Goal: Task Accomplishment & Management: Complete application form

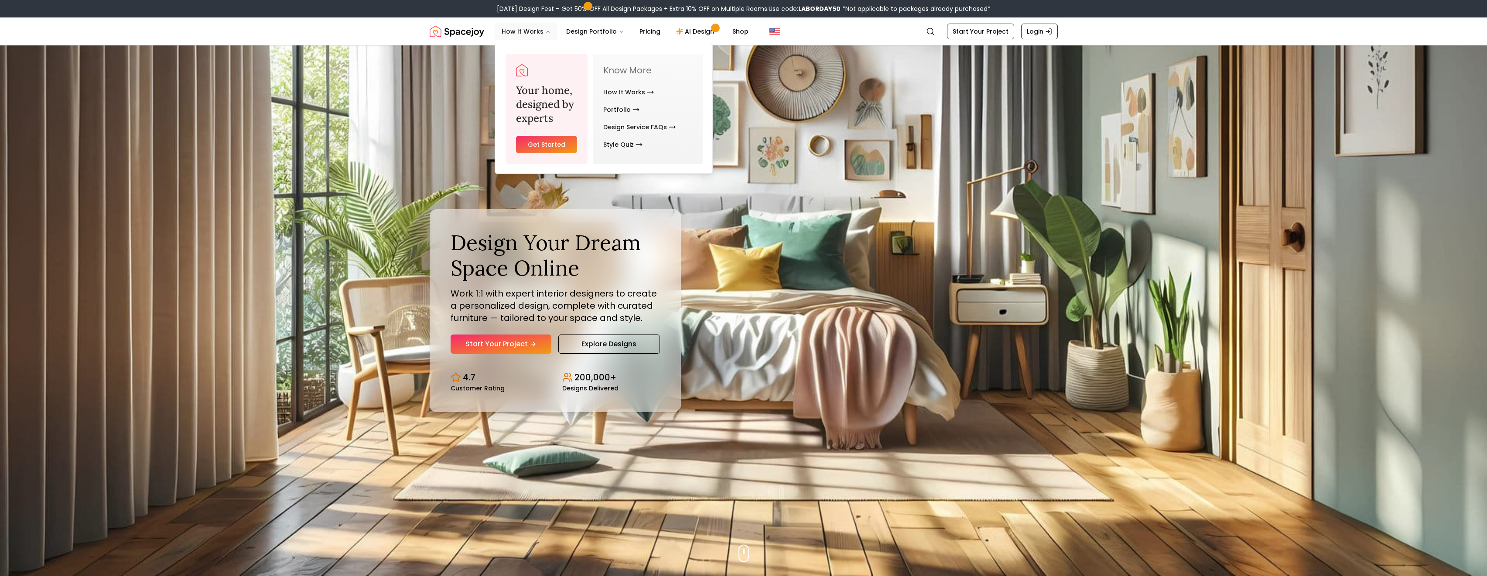
click at [515, 31] on button "How It Works" at bounding box center [526, 31] width 63 height 17
click at [618, 93] on link "How It Works" at bounding box center [628, 91] width 51 height 17
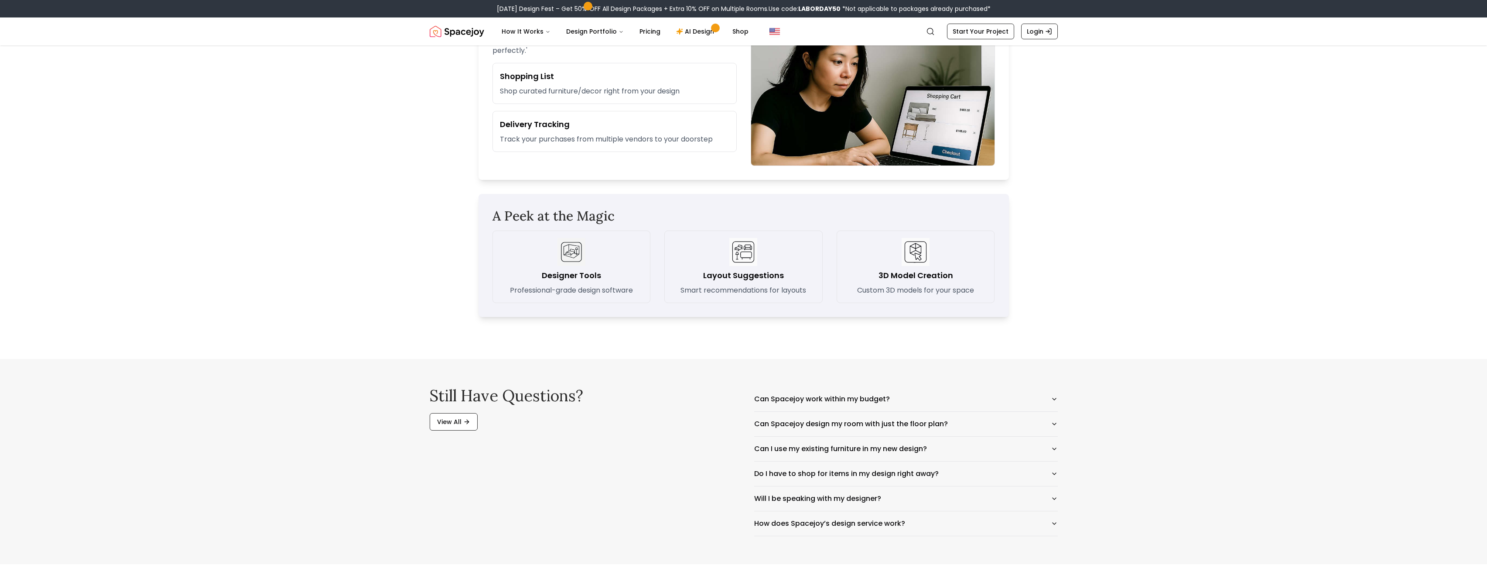
scroll to position [1204, 0]
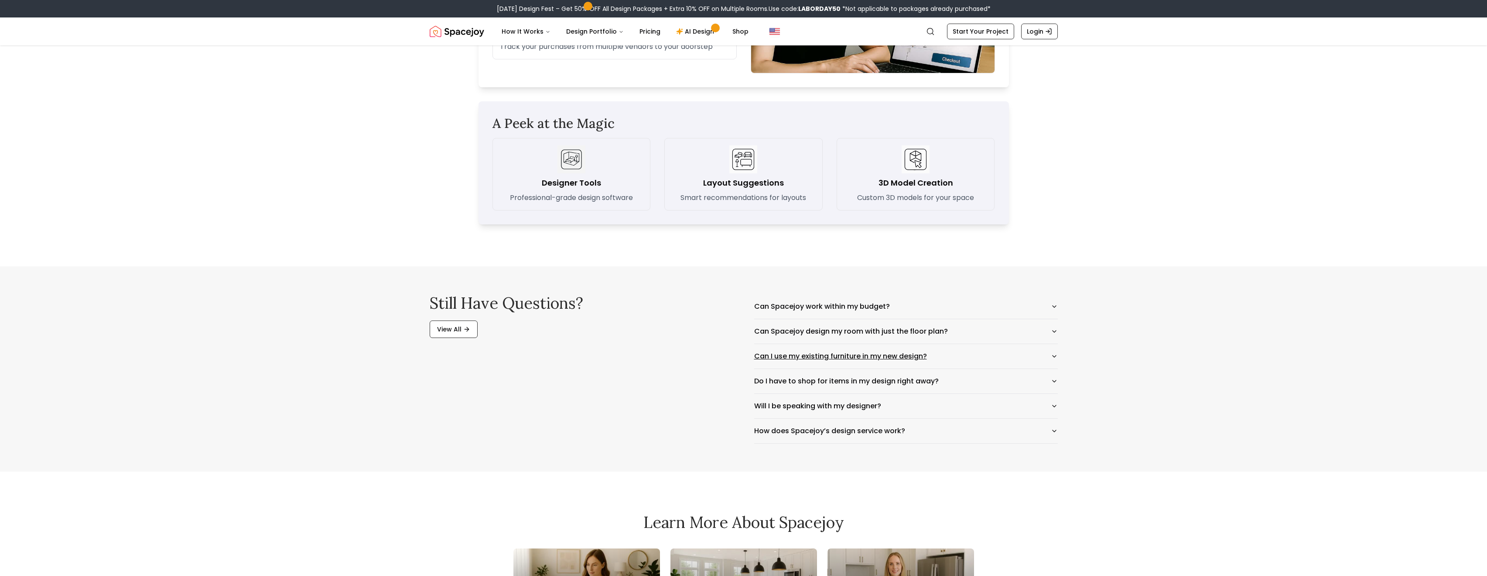
click at [877, 355] on button "Can I use my existing furniture in my new design?" at bounding box center [906, 356] width 304 height 24
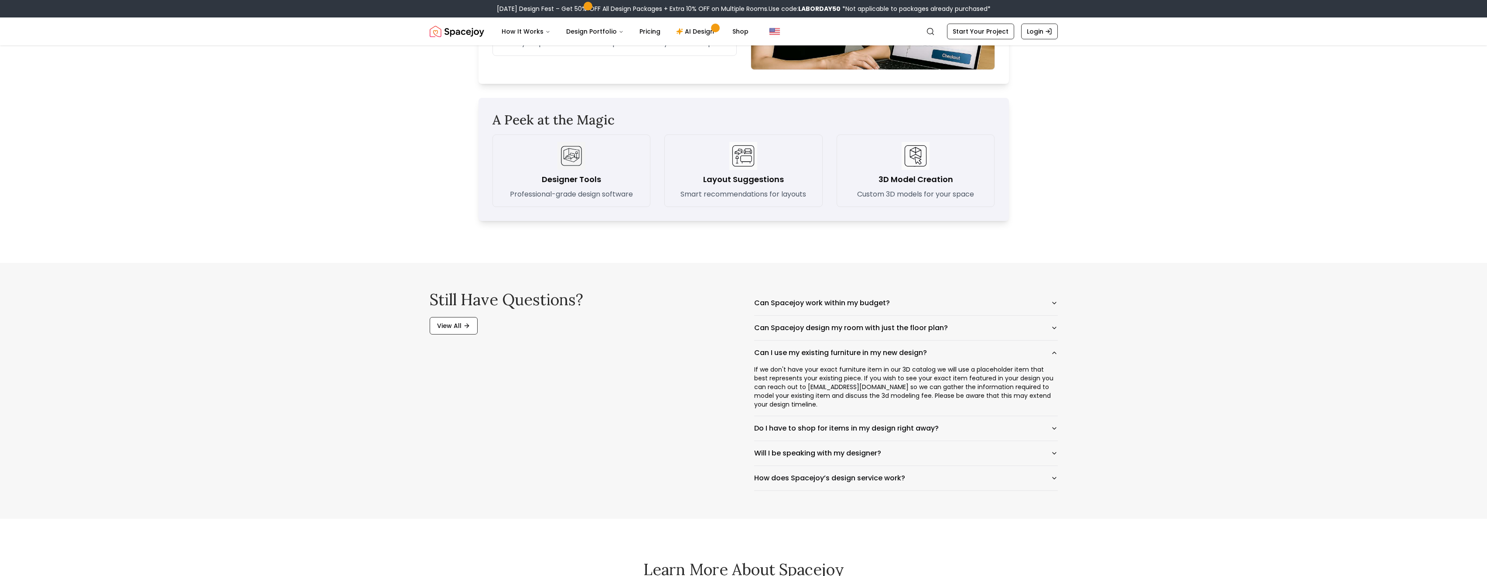
scroll to position [1209, 0]
click at [894, 417] on button "Do I have to shop for items in my design right away?" at bounding box center [906, 426] width 304 height 24
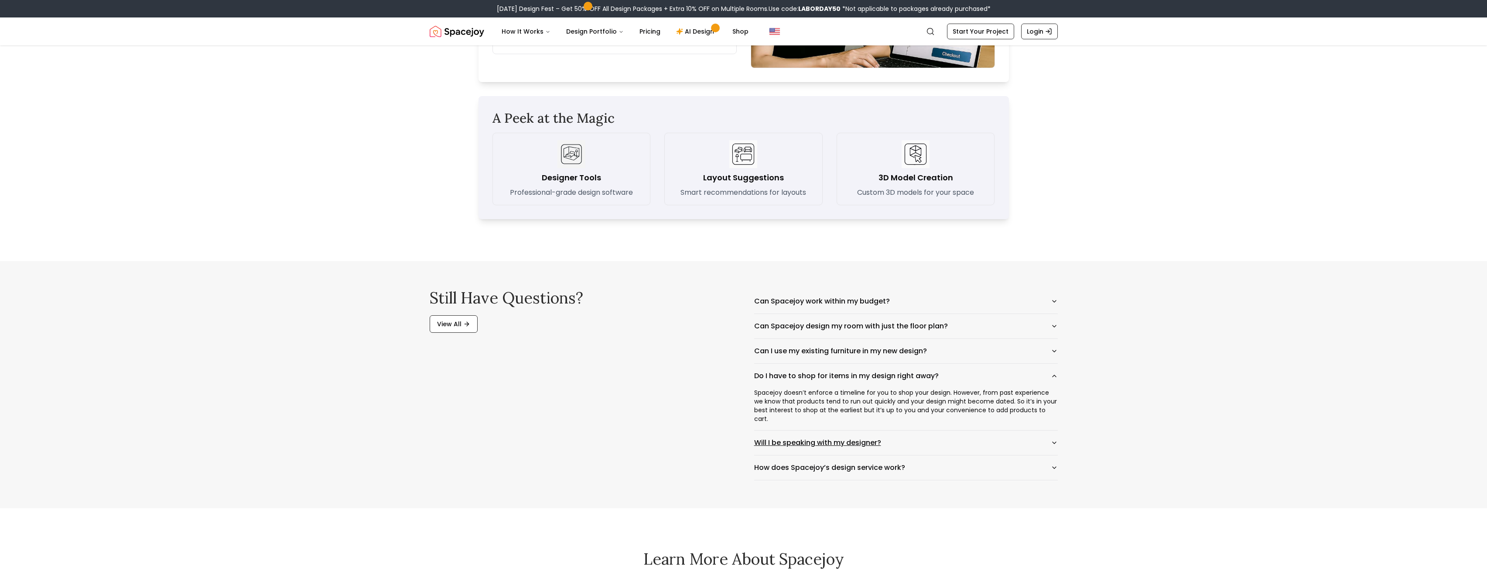
click at [812, 432] on button "Will I be speaking with my designer?" at bounding box center [906, 442] width 304 height 24
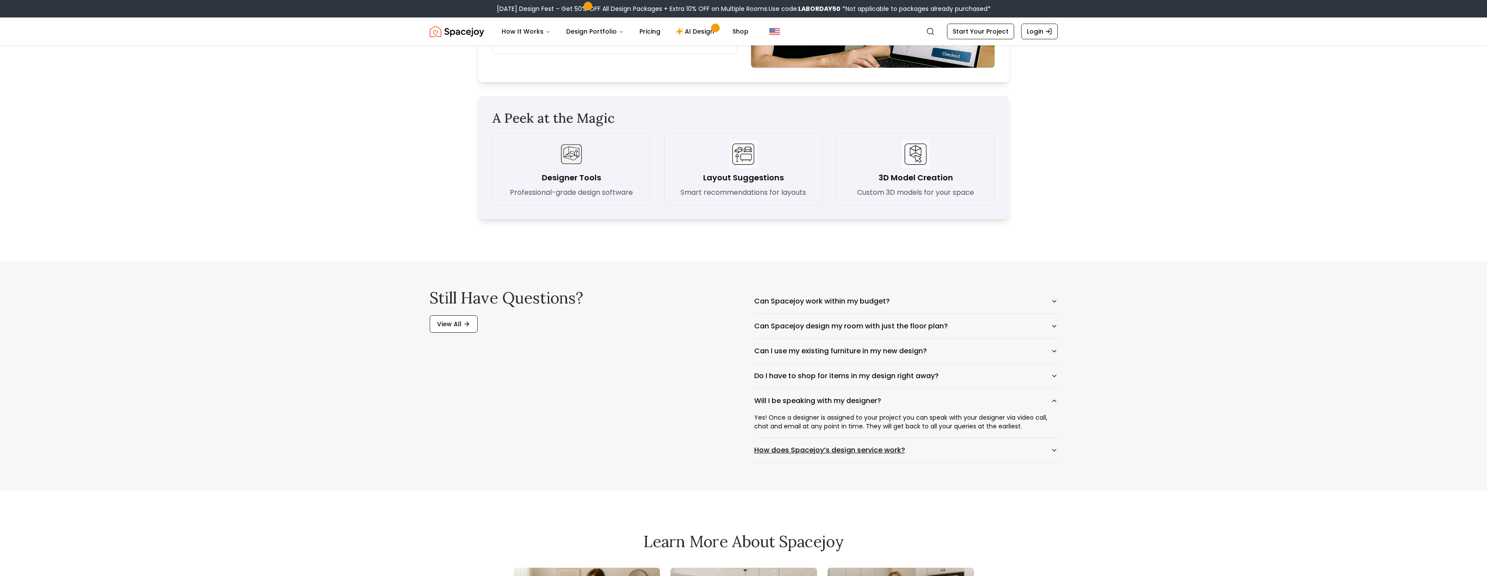
click at [821, 455] on button "How does Spacejoy’s design service work?" at bounding box center [906, 450] width 304 height 24
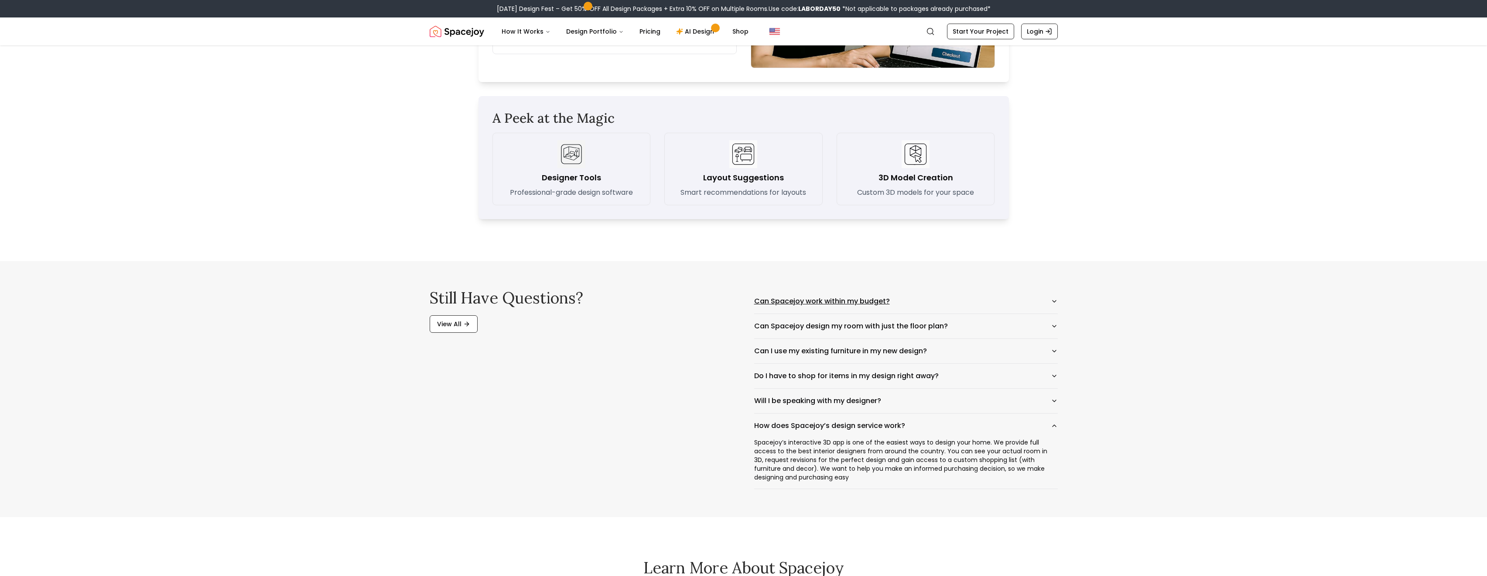
click at [852, 298] on button "Can Spacejoy work within my budget?" at bounding box center [906, 301] width 304 height 24
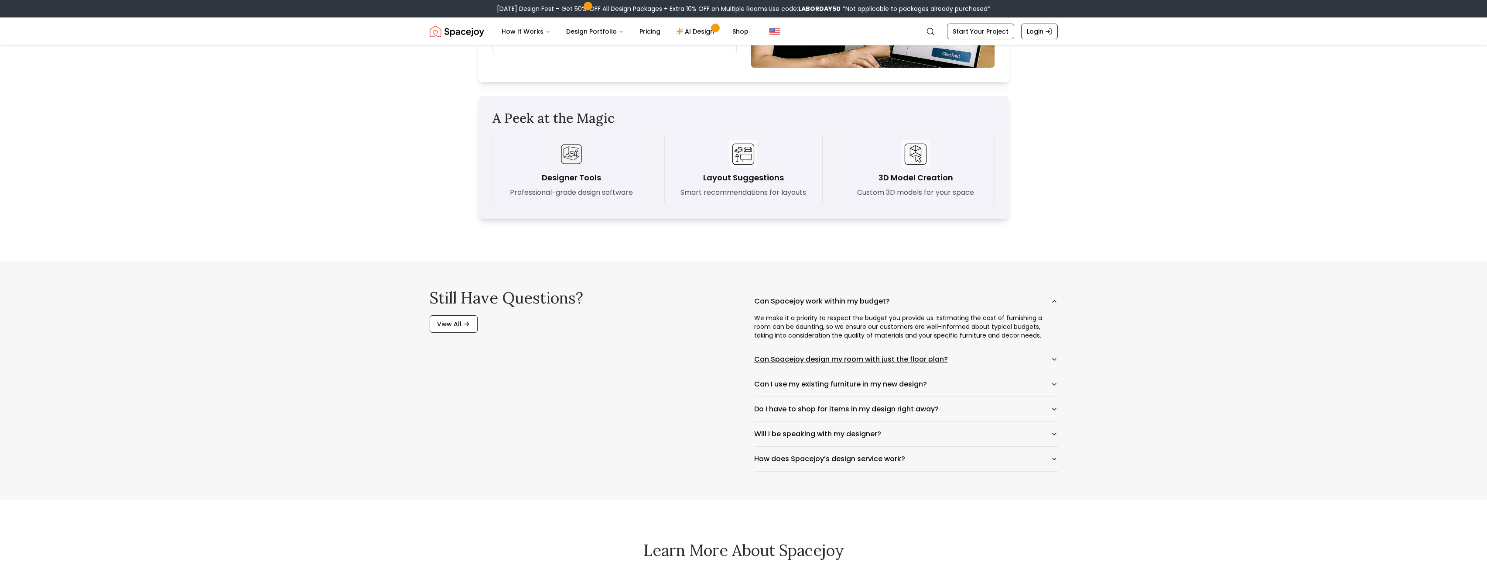
click at [790, 361] on button "Can Spacejoy design my room with just the floor plan?" at bounding box center [906, 359] width 304 height 24
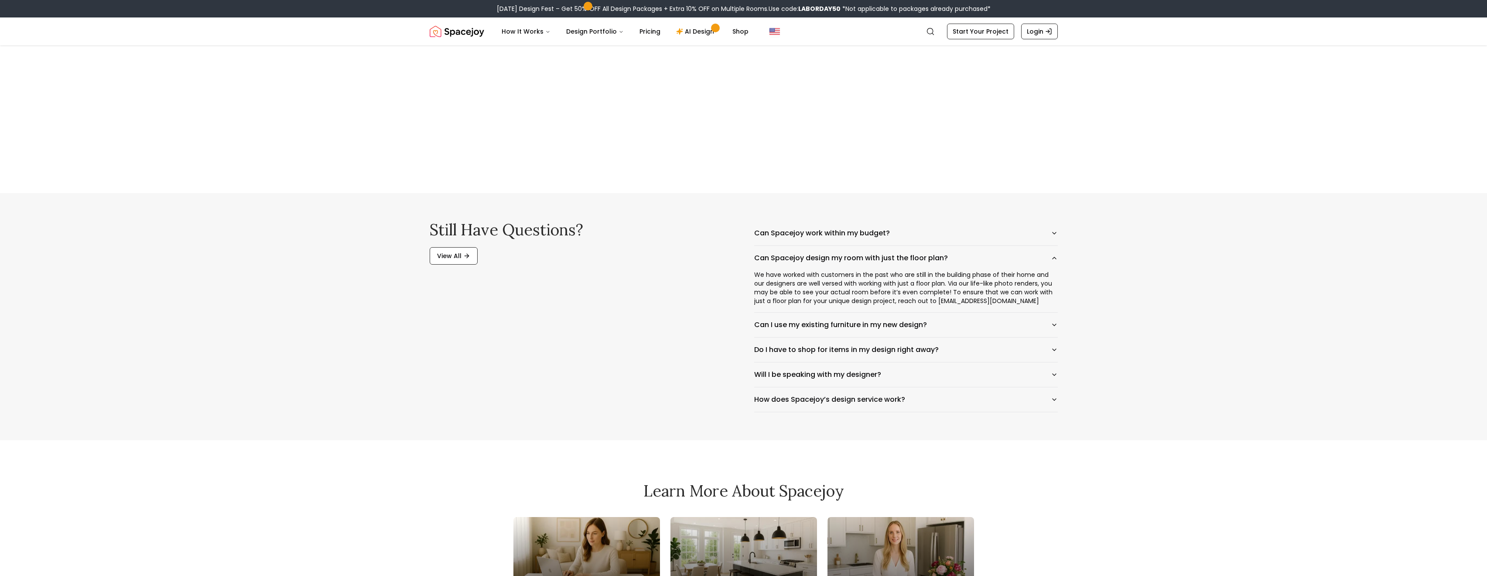
scroll to position [1444, 0]
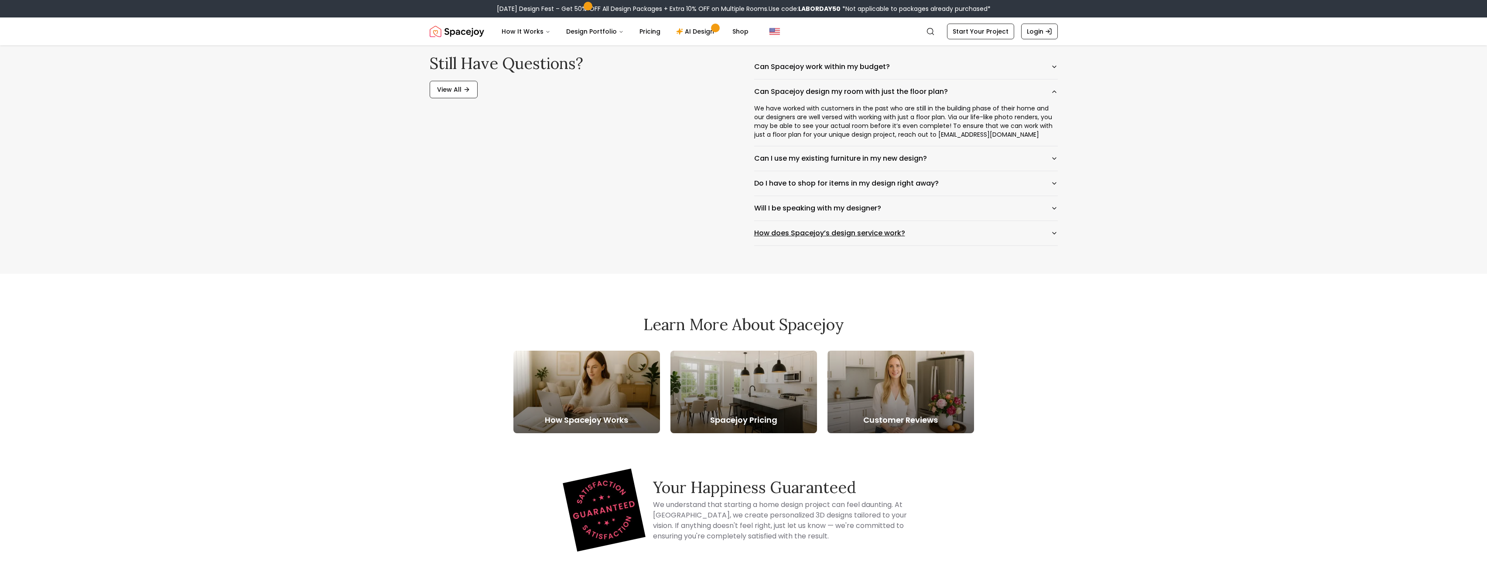
click at [862, 239] on button "How does Spacejoy’s design service work?" at bounding box center [906, 233] width 304 height 24
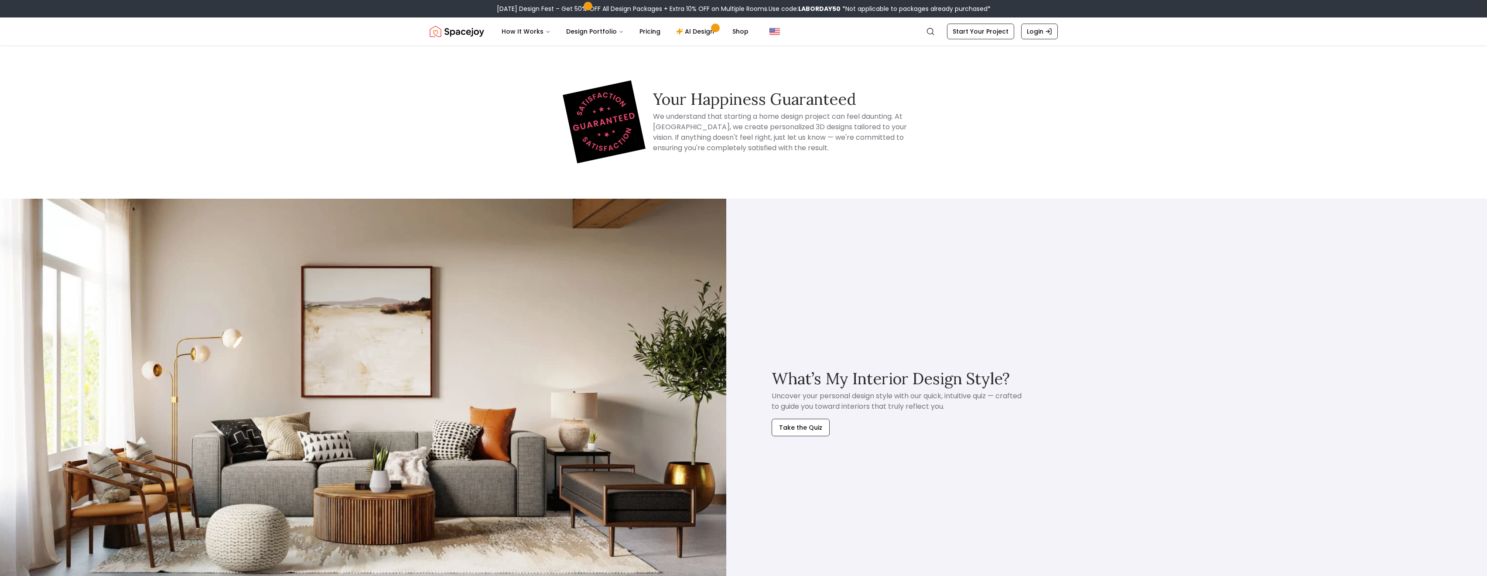
scroll to position [2122, 0]
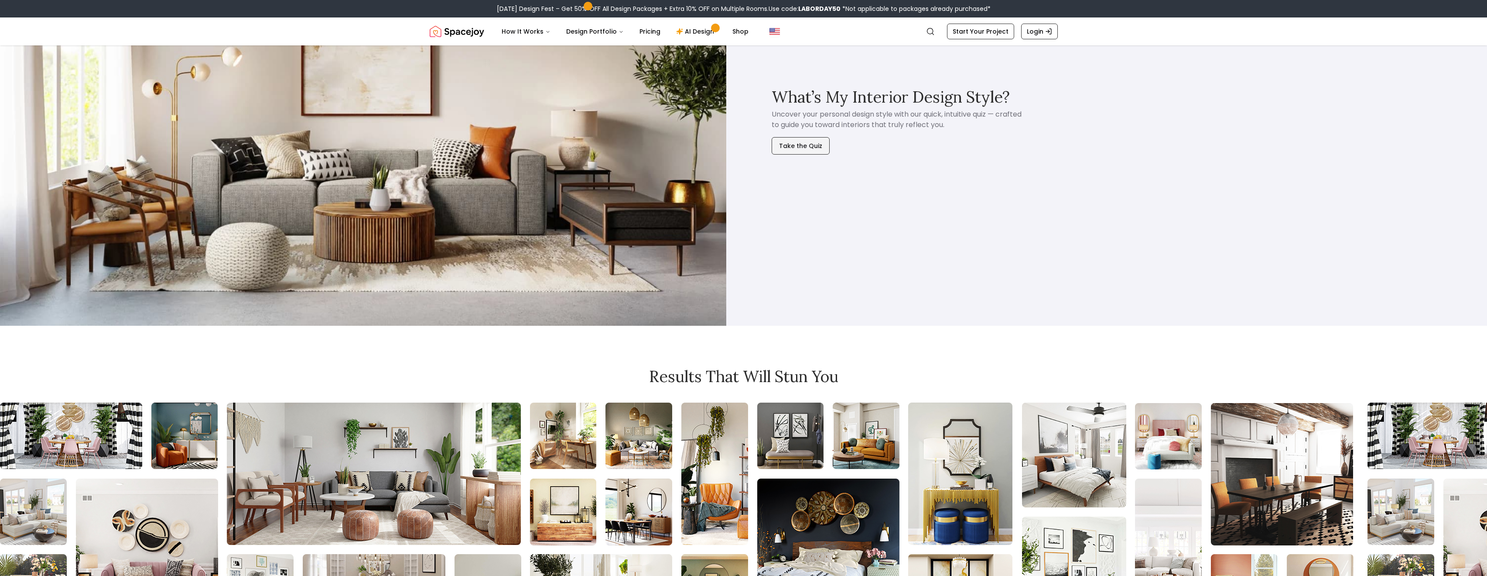
click at [811, 146] on button "Take the Quiz" at bounding box center [801, 145] width 58 height 17
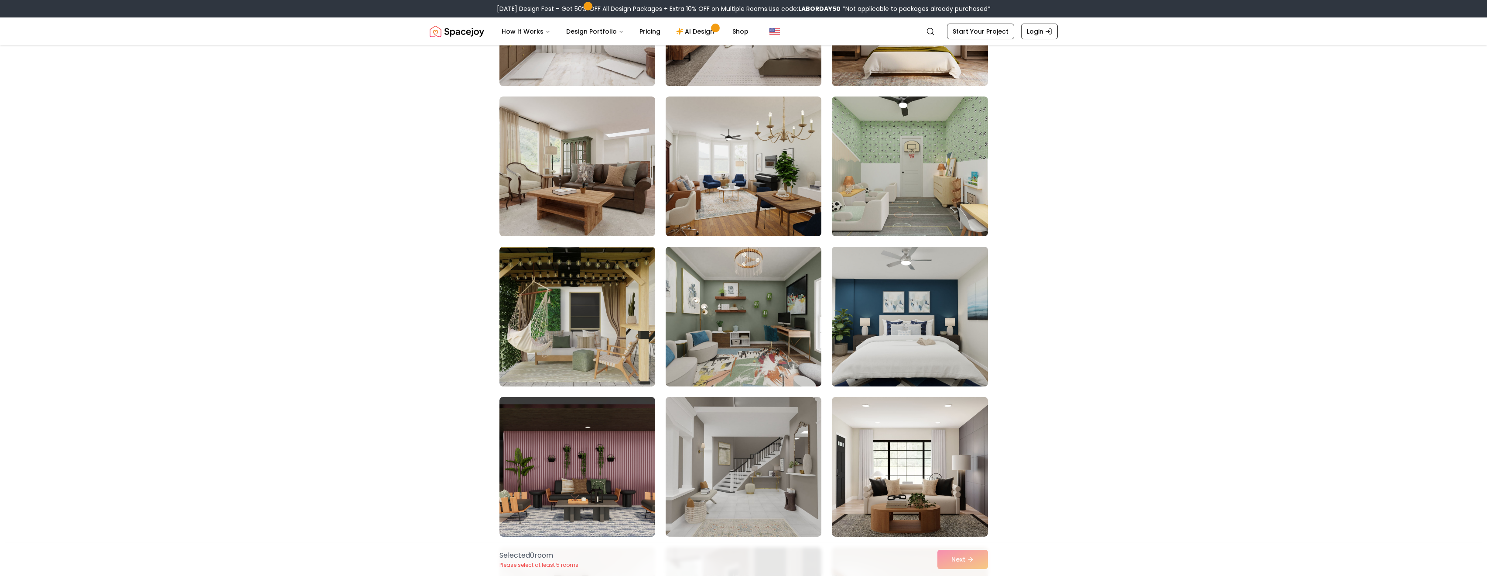
scroll to position [174, 0]
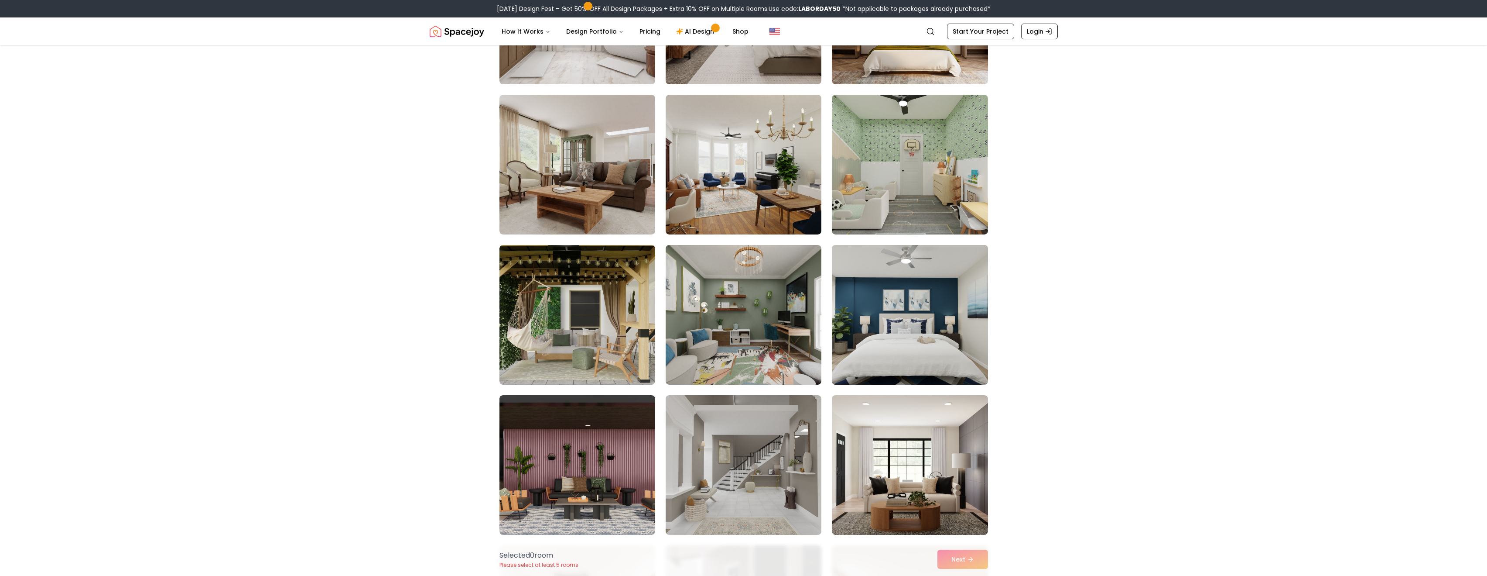
click at [908, 350] on img at bounding box center [910, 314] width 164 height 147
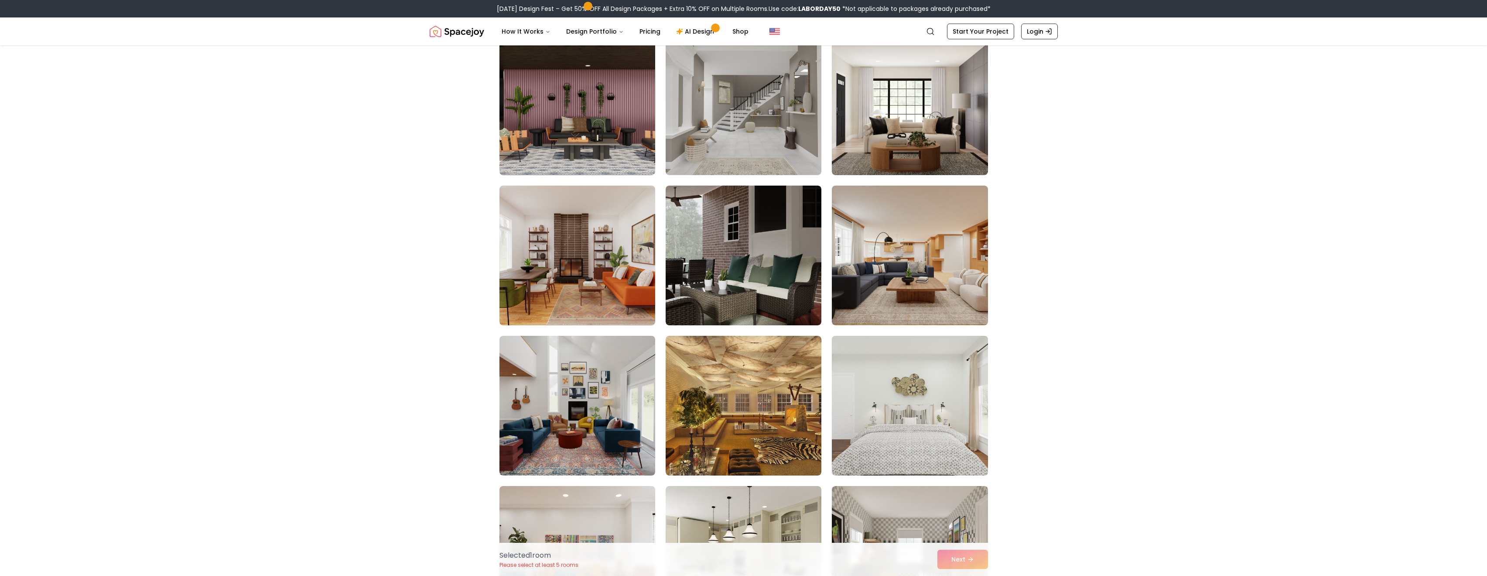
scroll to position [694, 0]
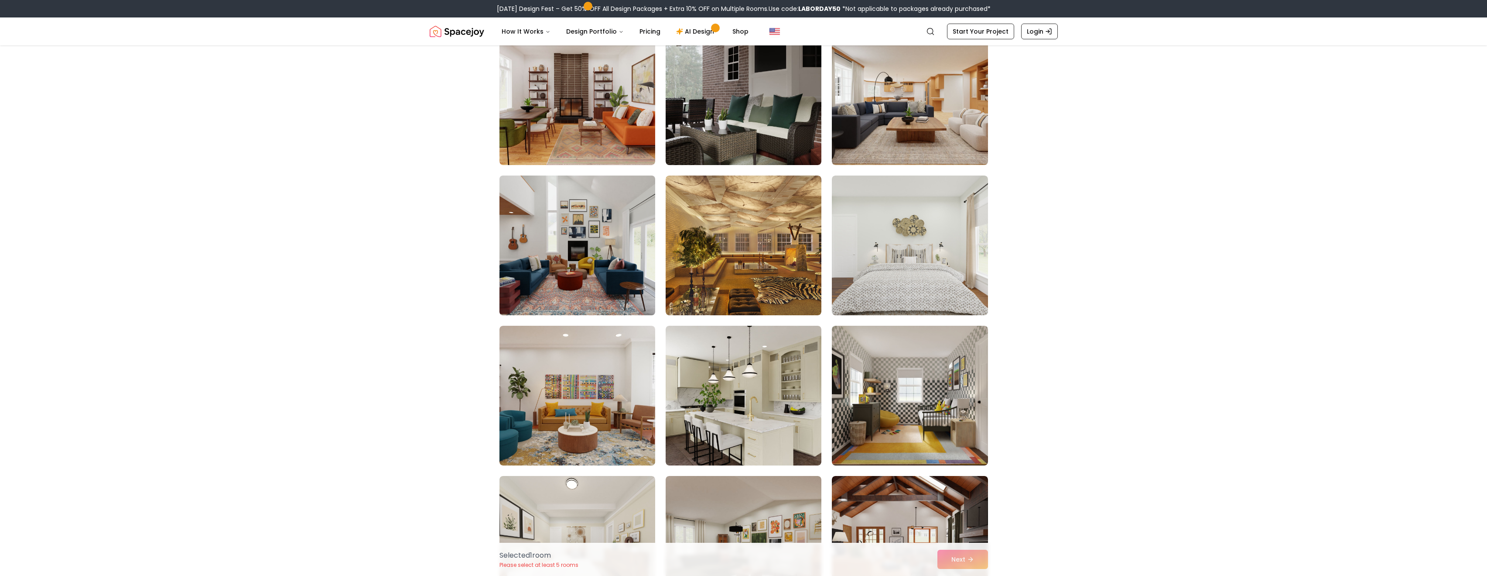
click at [579, 284] on img at bounding box center [578, 245] width 164 height 147
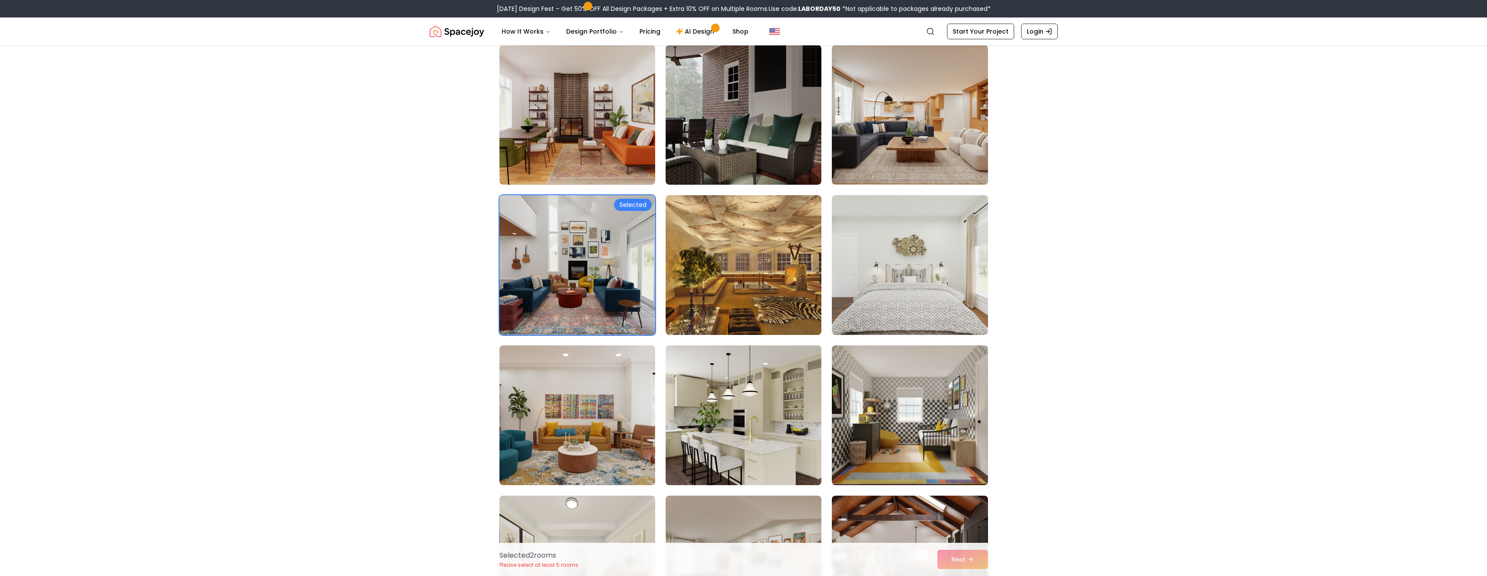
scroll to position [826, 0]
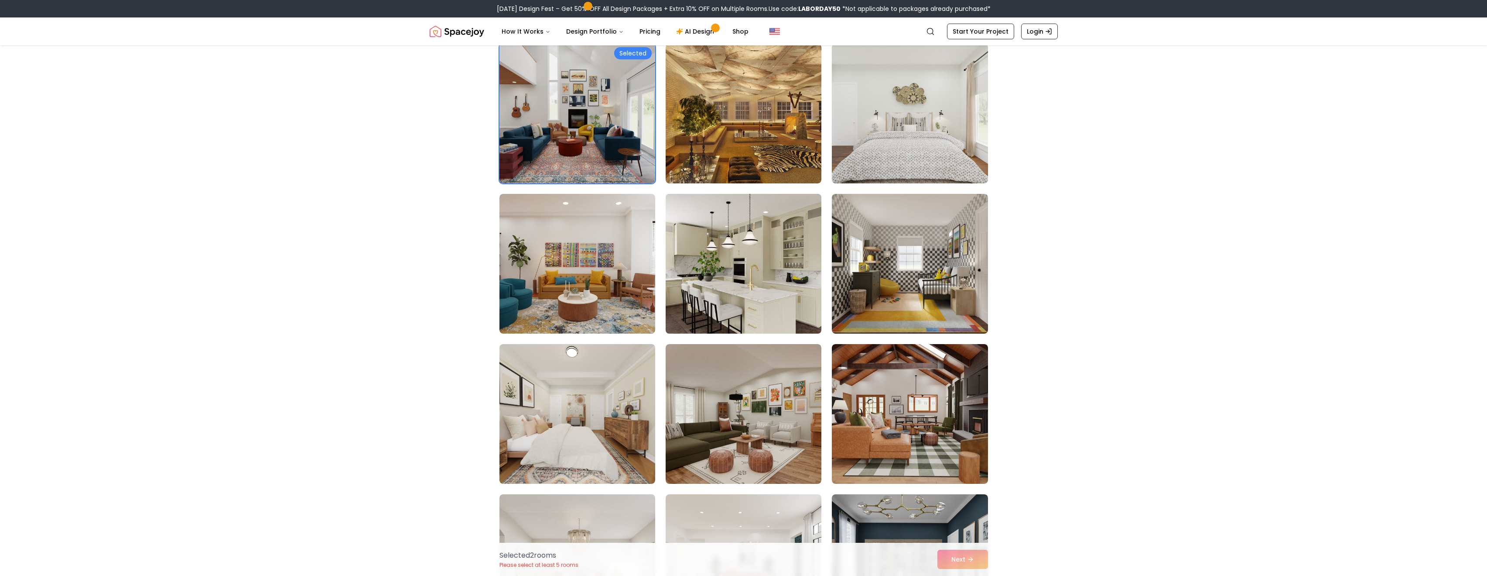
click at [727, 274] on img at bounding box center [744, 263] width 164 height 147
click at [941, 398] on img at bounding box center [910, 413] width 164 height 147
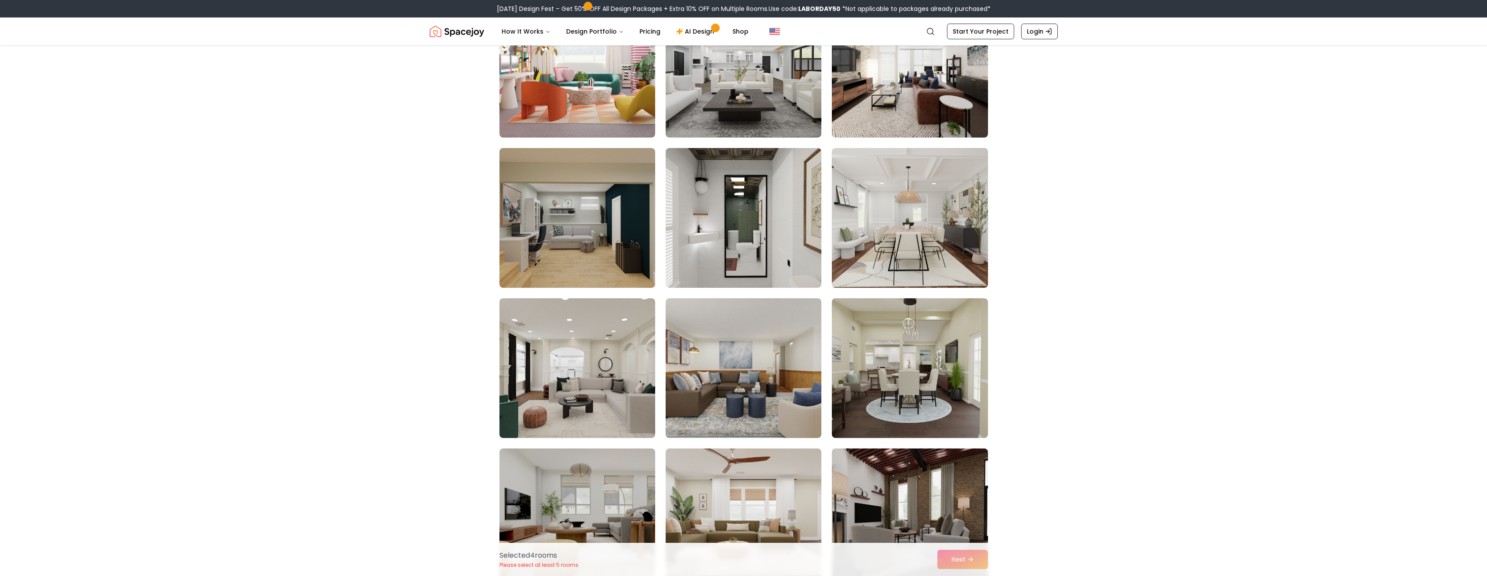
scroll to position [1891, 0]
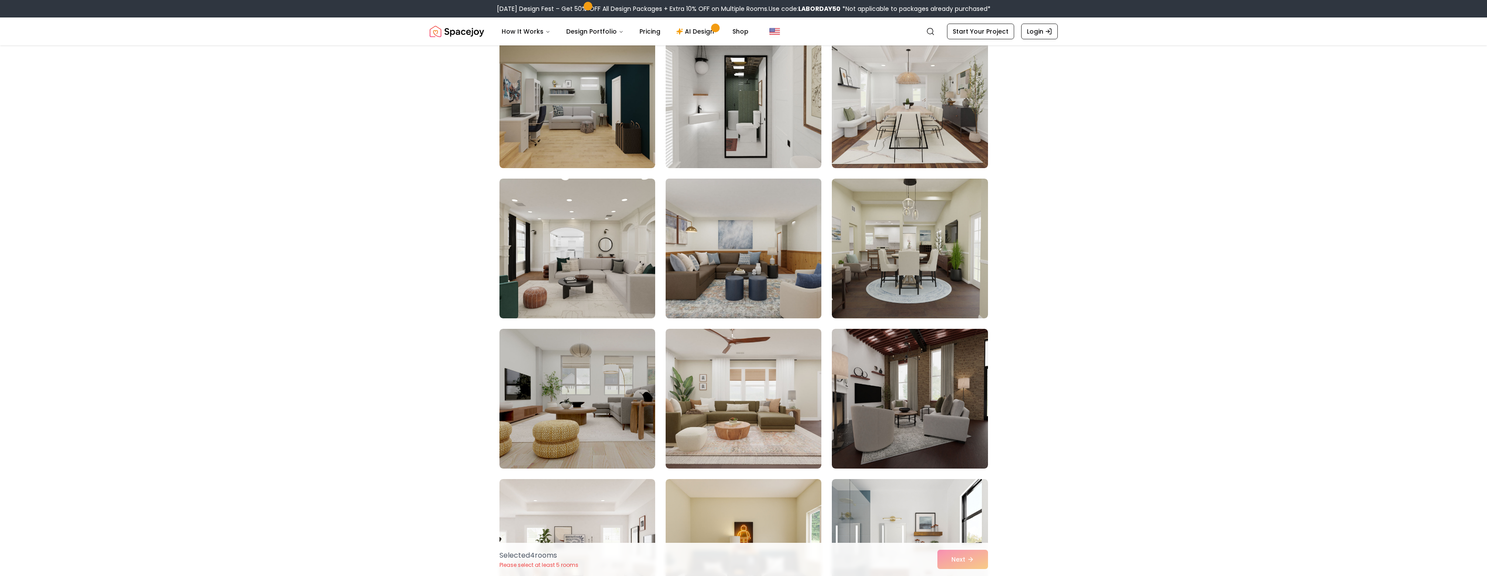
click at [740, 287] on img at bounding box center [744, 248] width 164 height 147
click at [550, 275] on img at bounding box center [578, 248] width 164 height 147
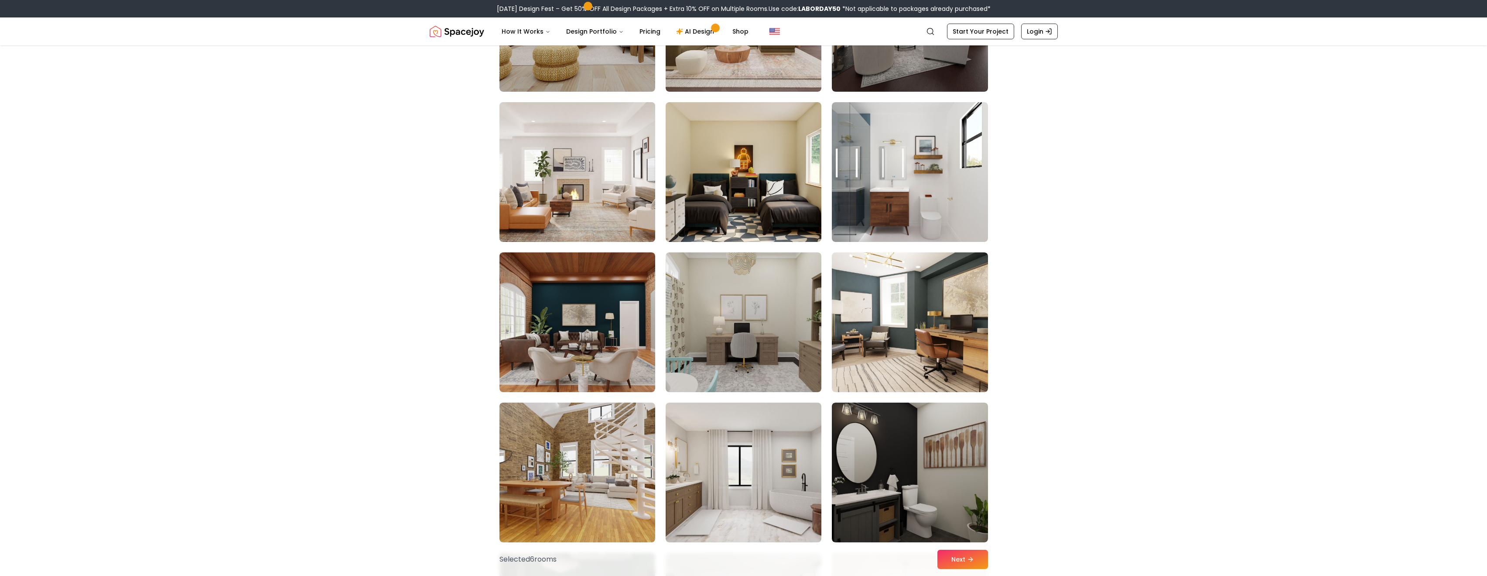
scroll to position [2450, 0]
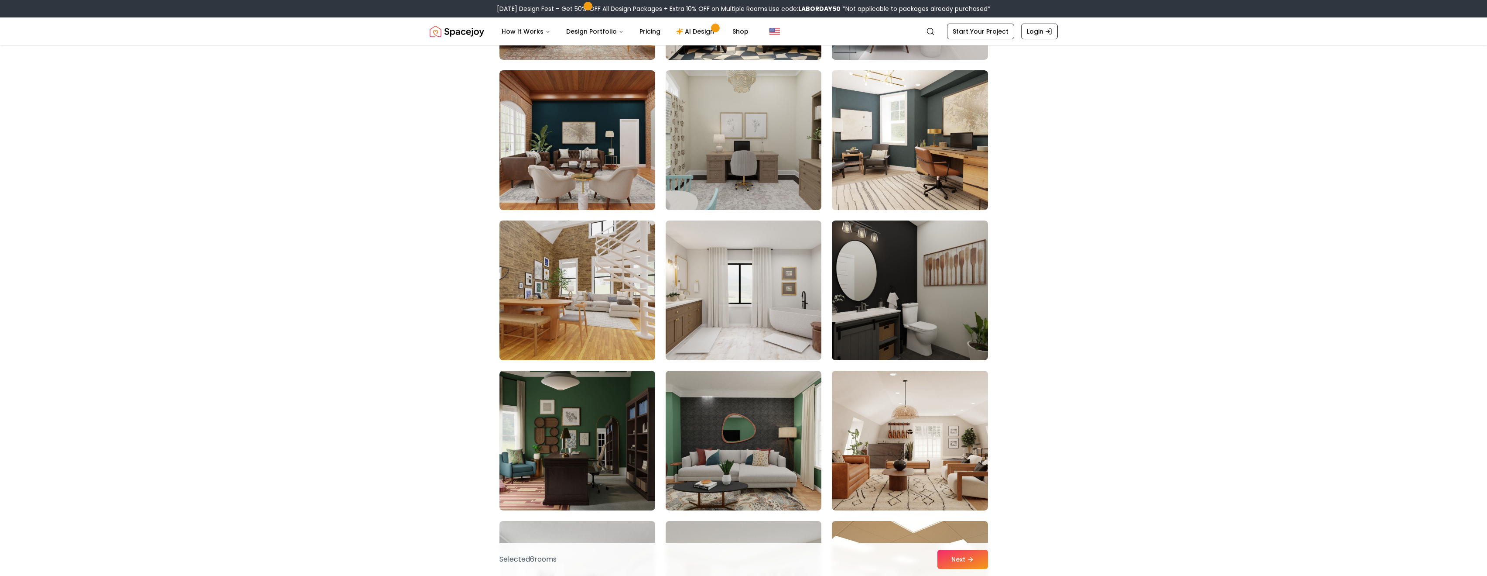
click at [550, 275] on img at bounding box center [578, 290] width 164 height 147
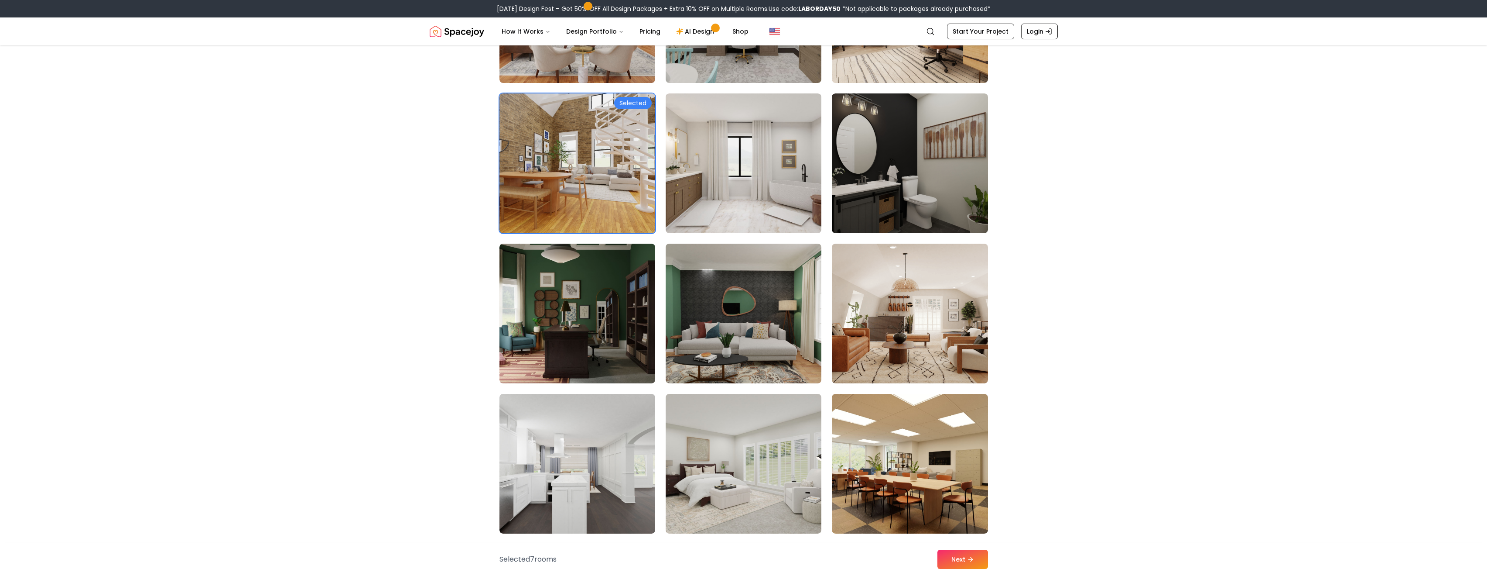
scroll to position [2661, 0]
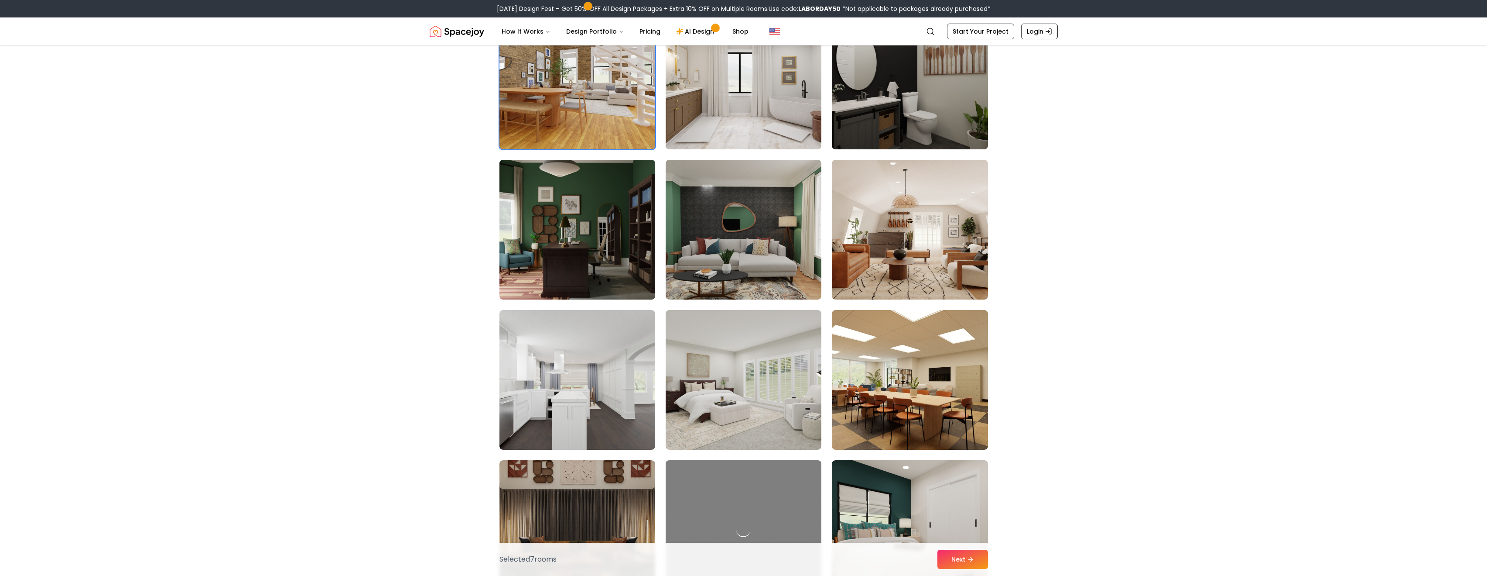
click at [575, 222] on img at bounding box center [578, 229] width 164 height 147
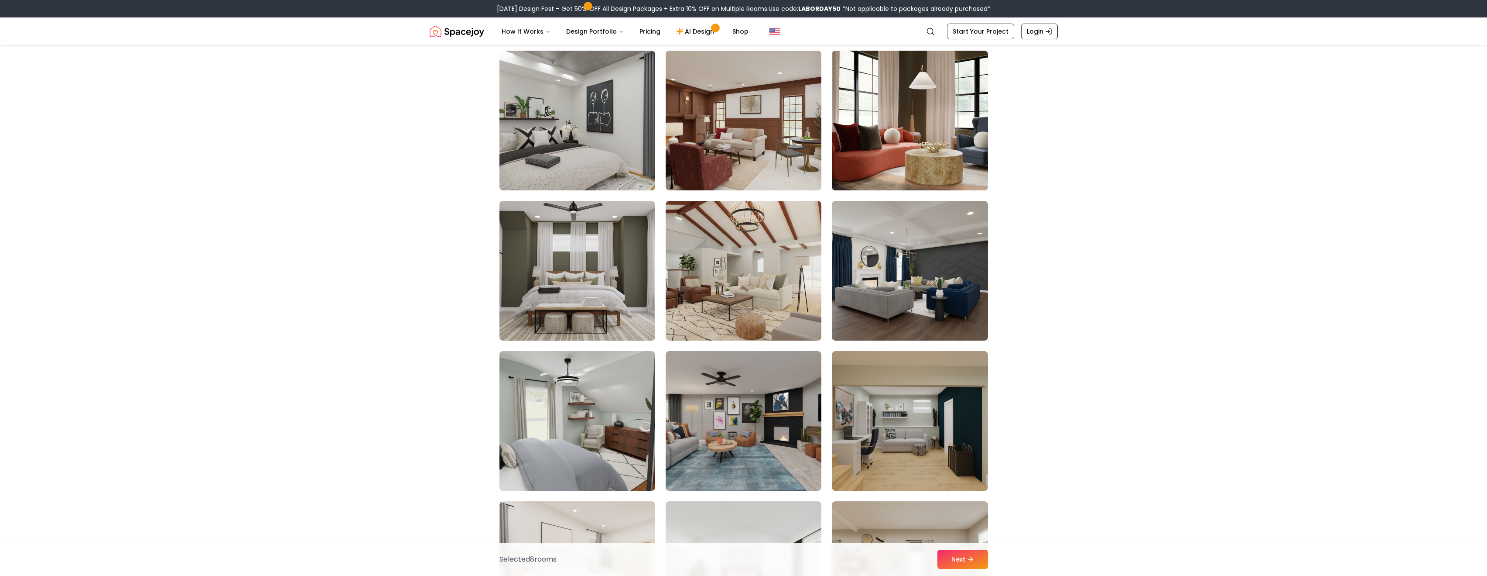
scroll to position [3266, 0]
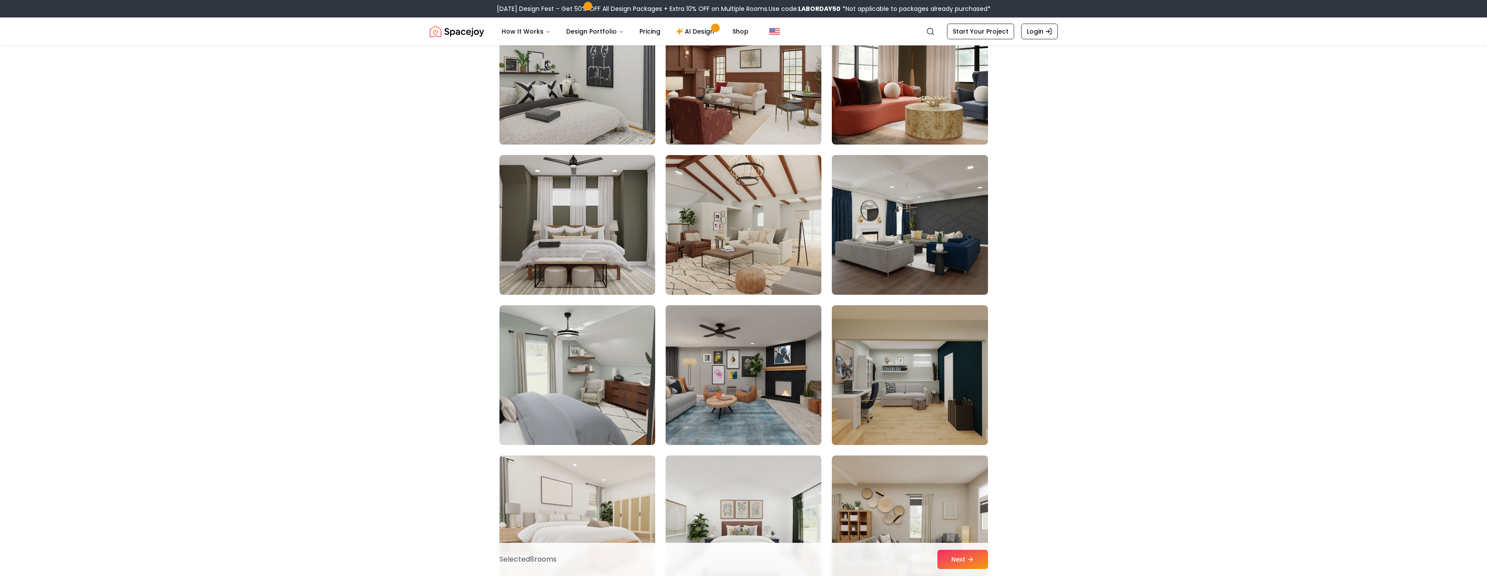
click at [689, 384] on img at bounding box center [744, 375] width 164 height 147
click at [720, 273] on img at bounding box center [744, 224] width 164 height 147
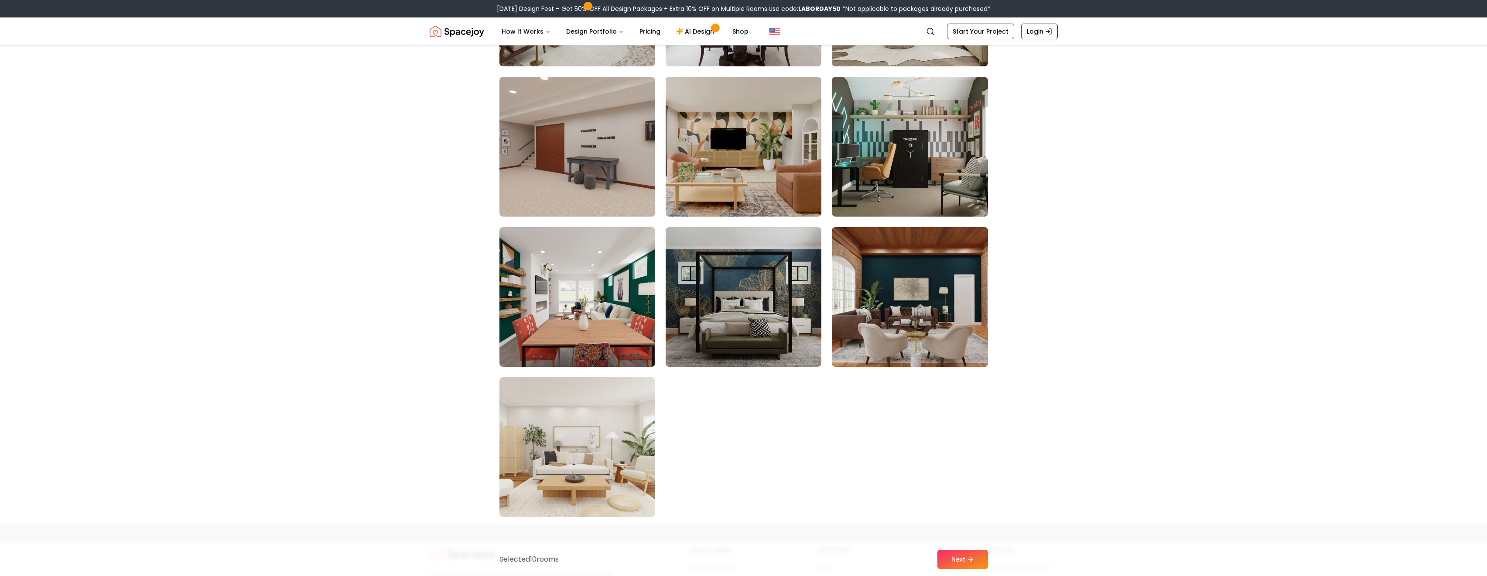
scroll to position [4874, 0]
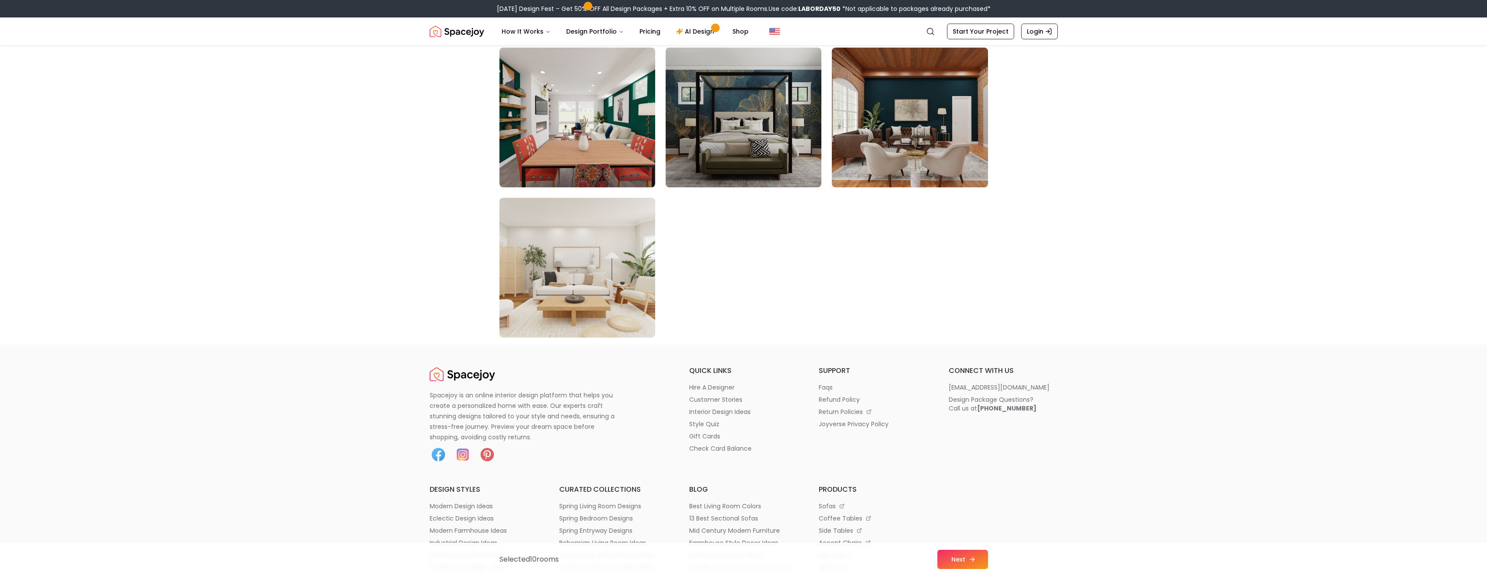
click at [963, 560] on button "Next" at bounding box center [963, 558] width 51 height 19
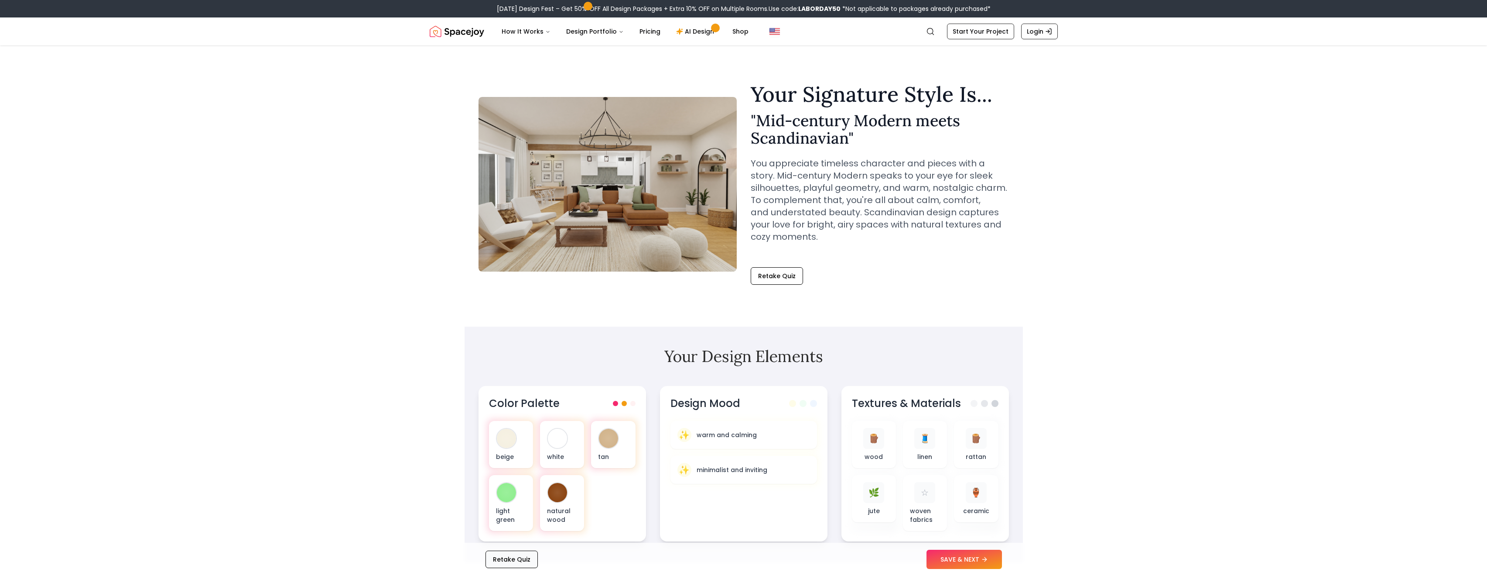
click at [531, 563] on button "Retake Quiz" at bounding box center [512, 558] width 52 height 17
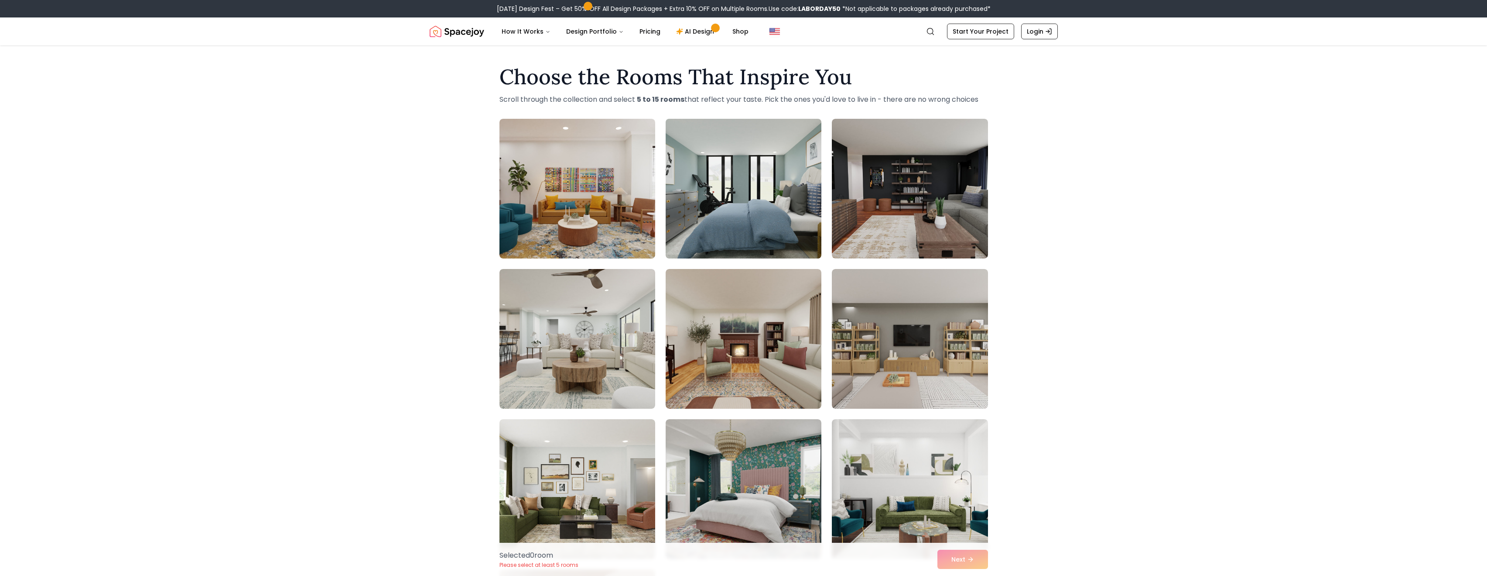
click at [740, 199] on img at bounding box center [744, 188] width 164 height 147
click at [946, 201] on img at bounding box center [910, 188] width 164 height 147
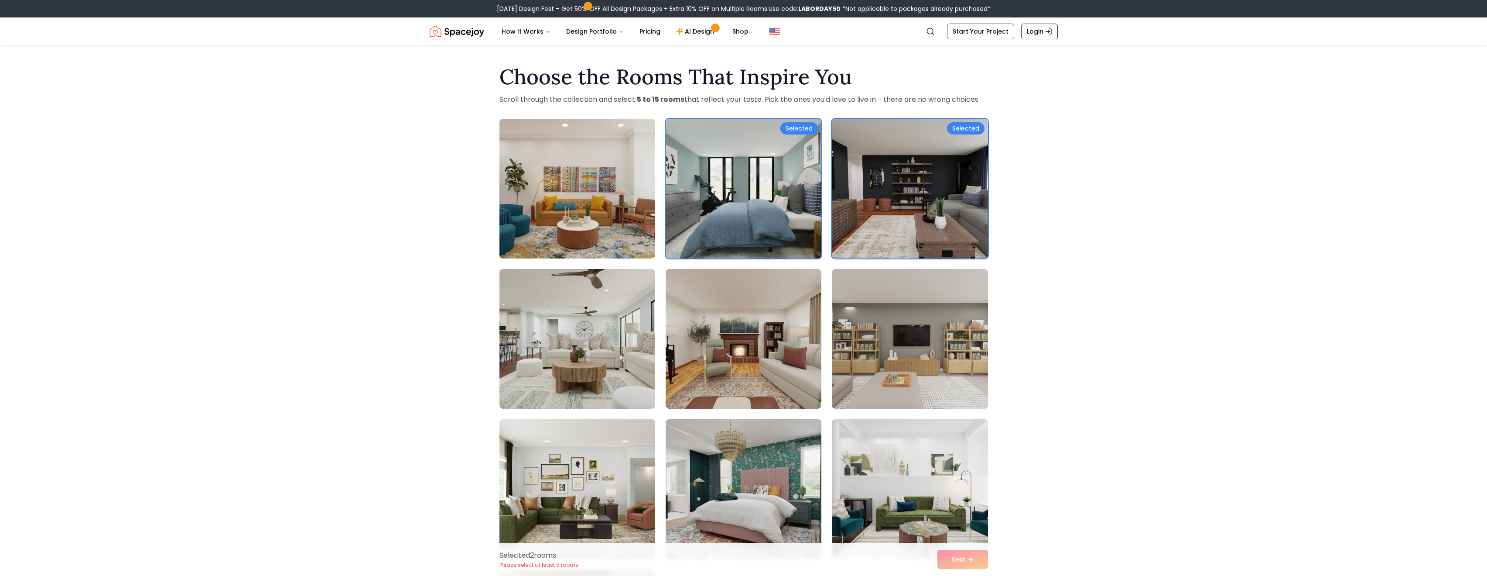
scroll to position [65, 0]
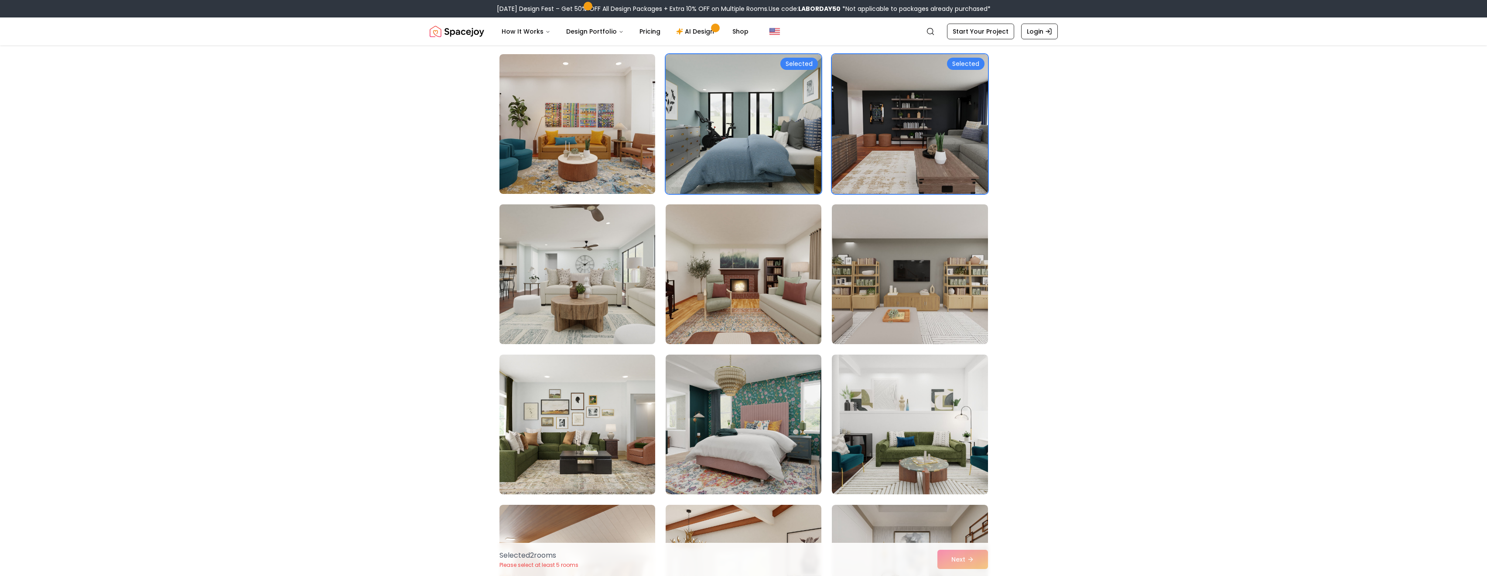
click at [526, 291] on img at bounding box center [578, 274] width 164 height 147
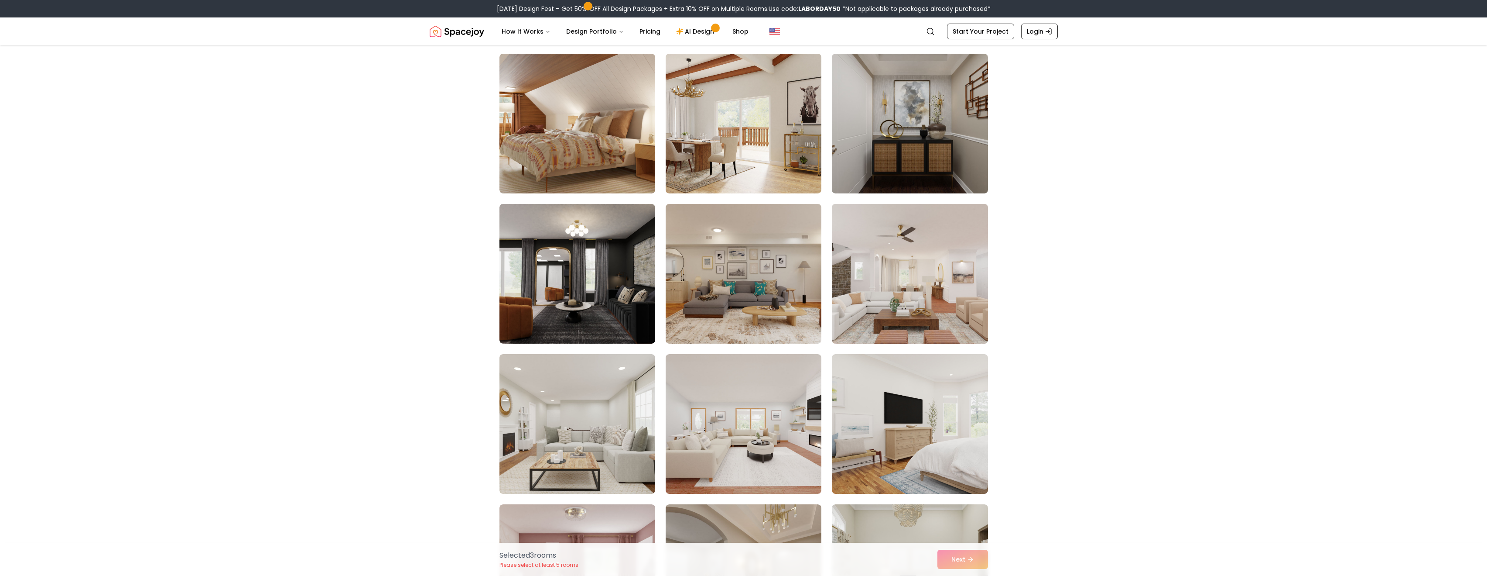
scroll to position [626, 0]
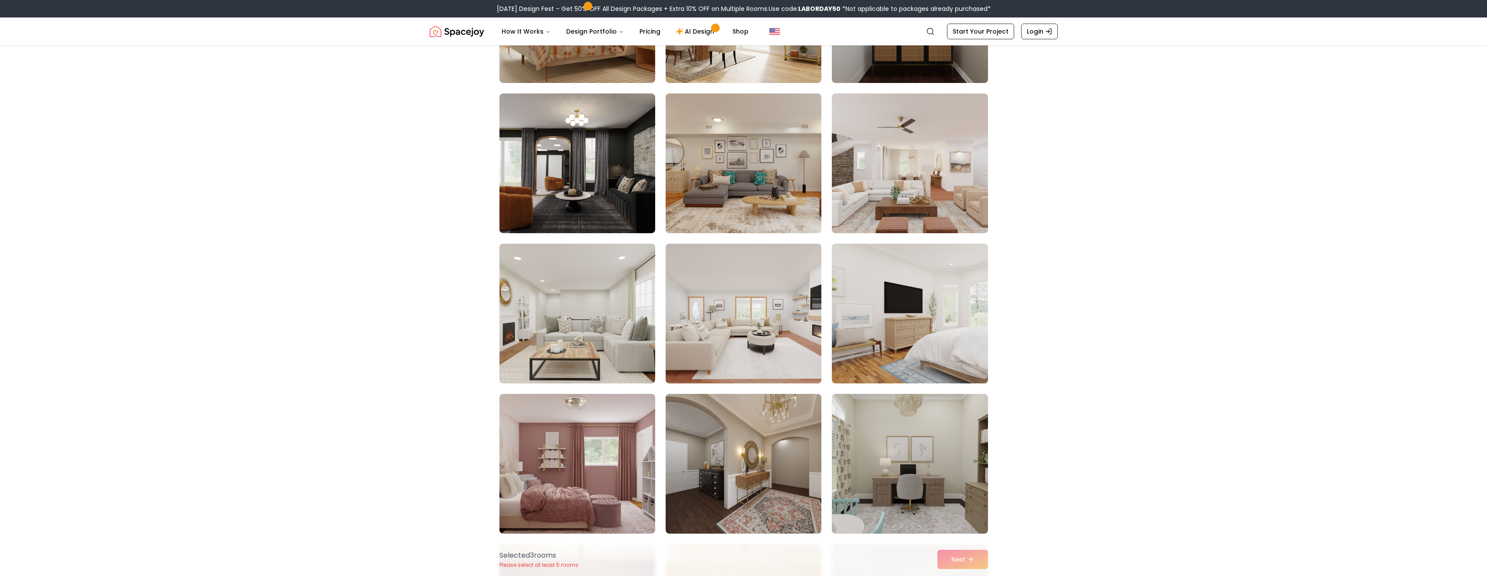
click at [781, 297] on img at bounding box center [744, 313] width 164 height 147
click at [634, 315] on img at bounding box center [578, 313] width 164 height 147
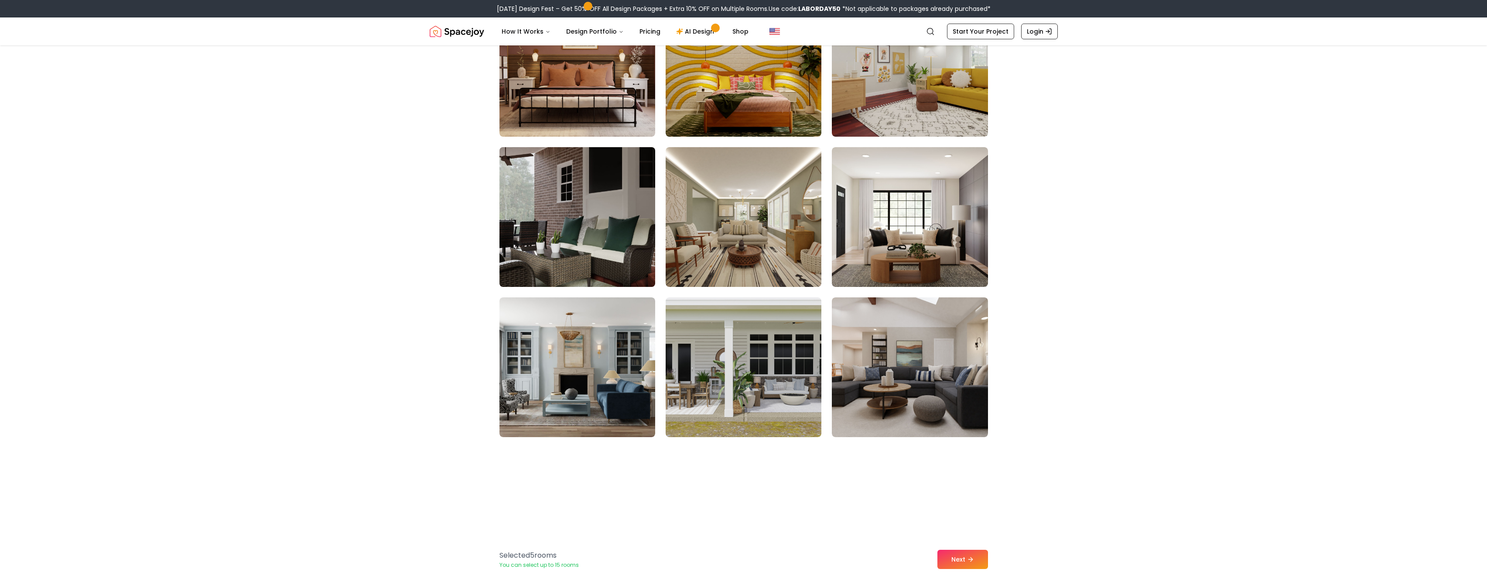
scroll to position [1273, 0]
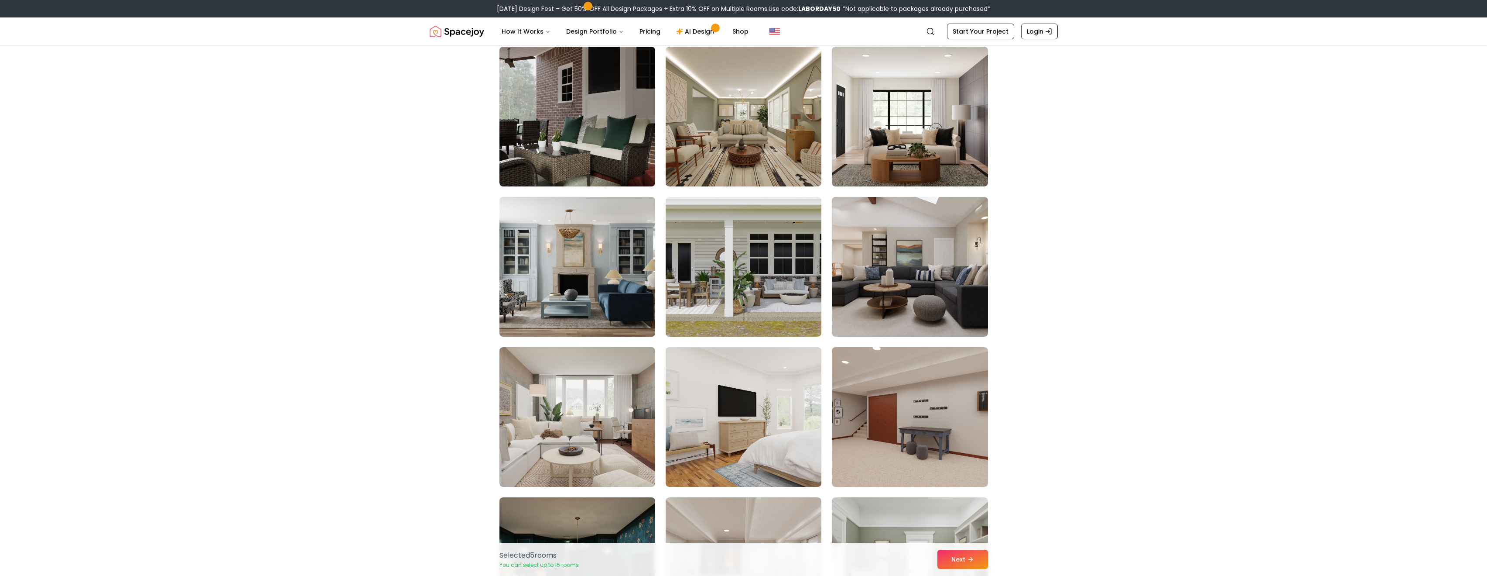
click at [634, 315] on img at bounding box center [578, 266] width 164 height 147
click at [980, 315] on img at bounding box center [910, 266] width 164 height 147
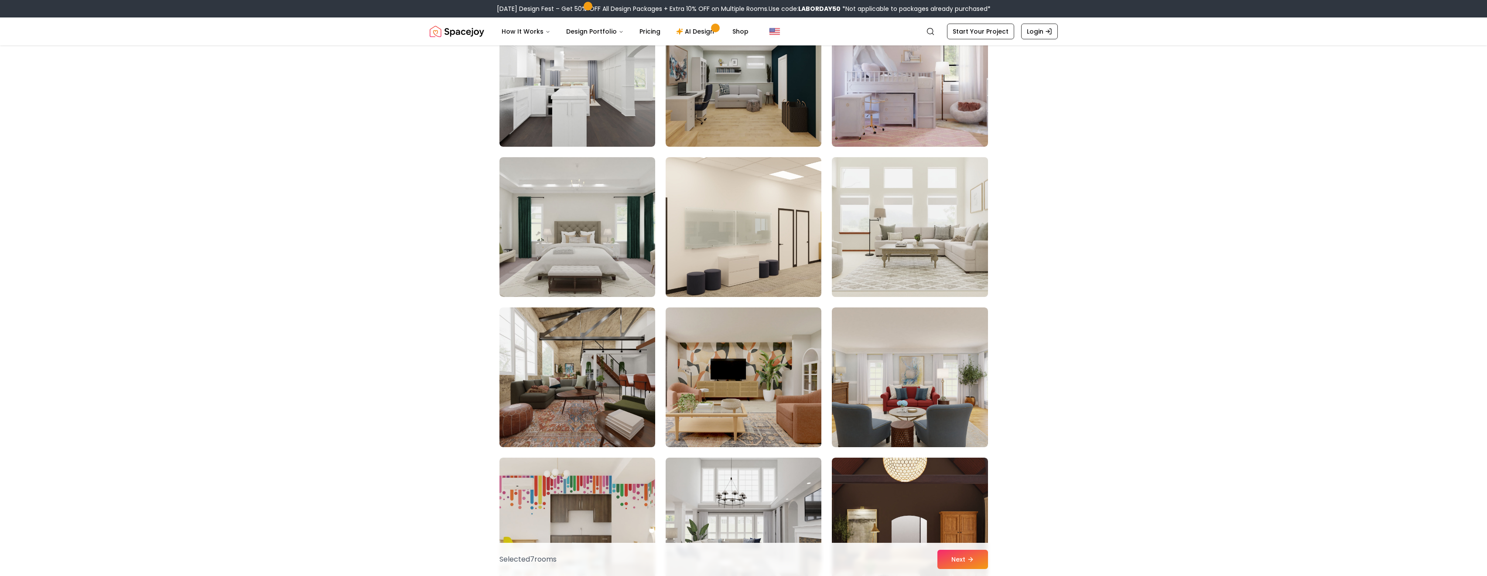
scroll to position [2446, 0]
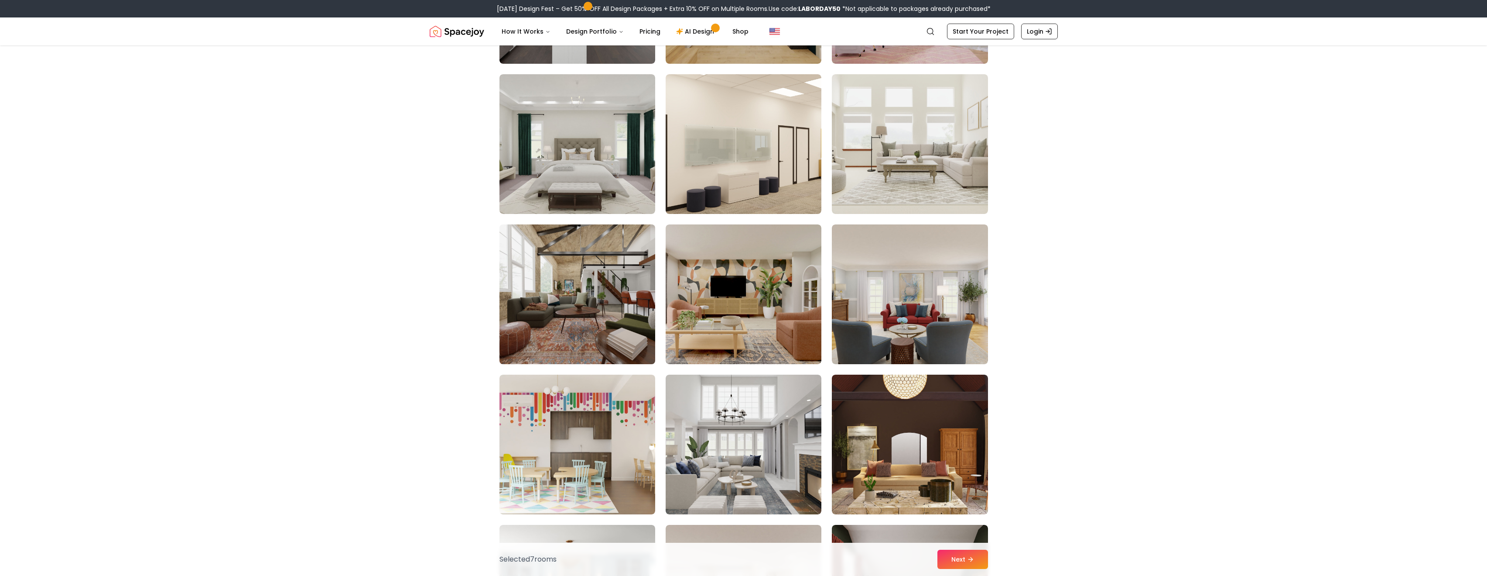
click at [594, 305] on img at bounding box center [578, 294] width 164 height 147
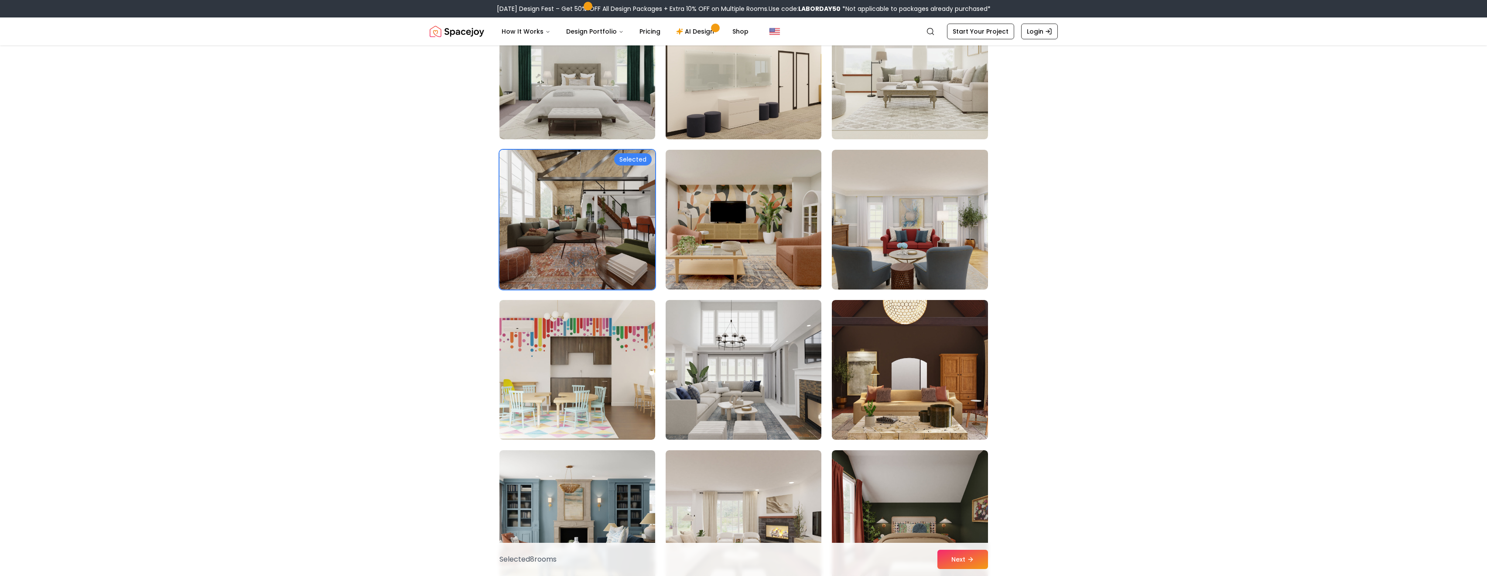
scroll to position [2607, 0]
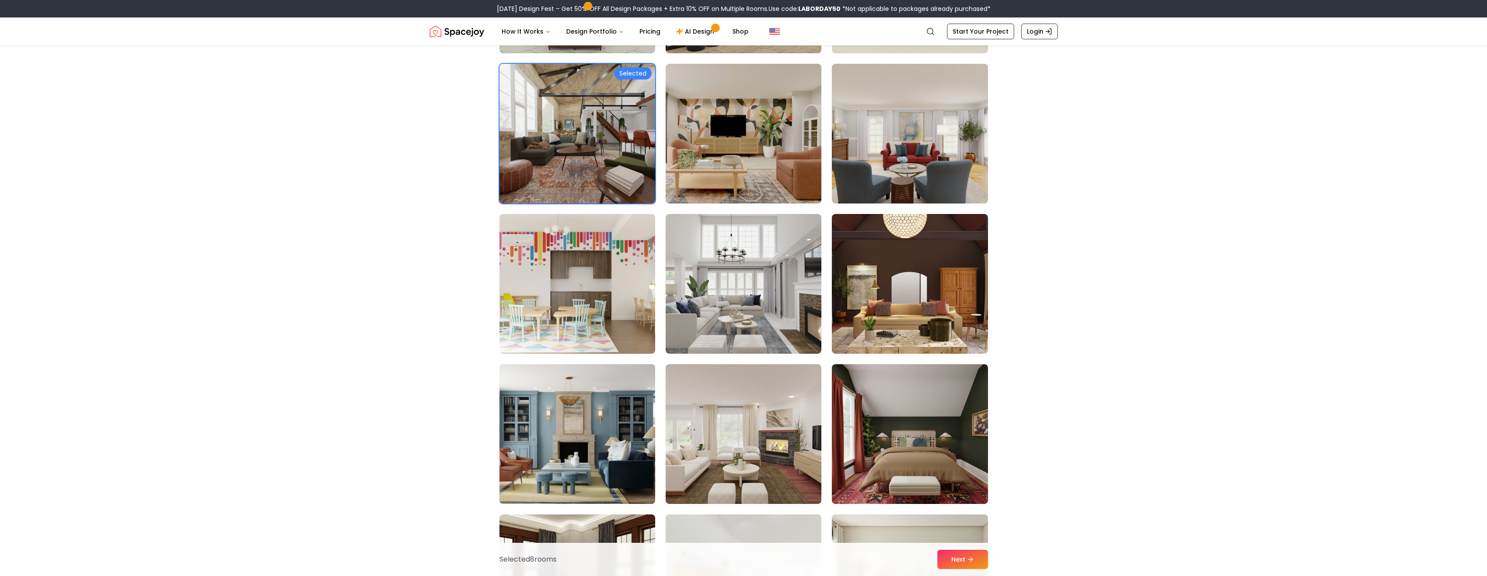
click at [570, 442] on img at bounding box center [578, 433] width 164 height 147
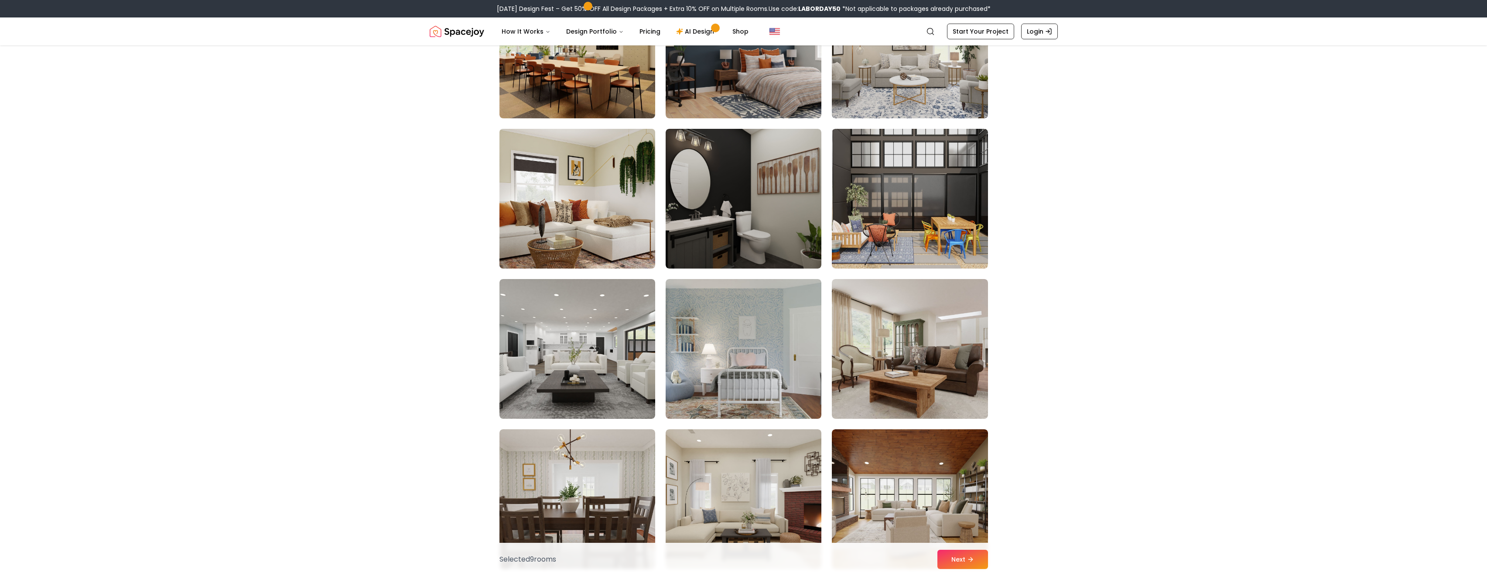
scroll to position [3604, 0]
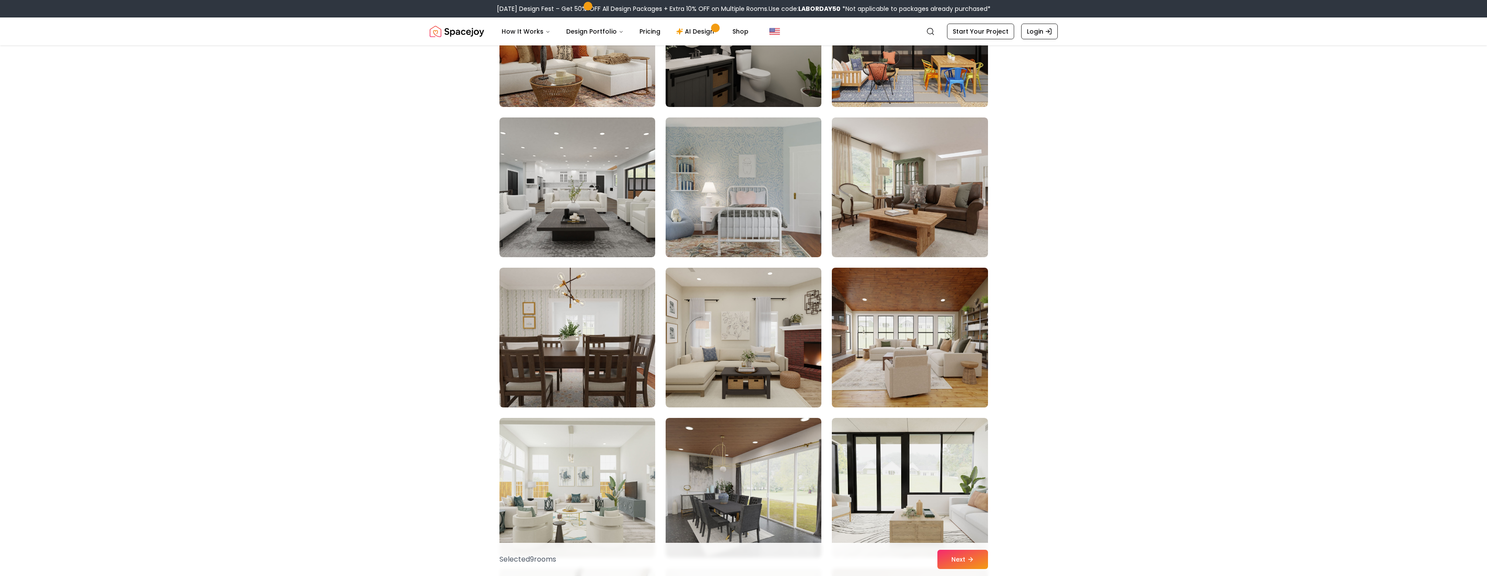
click at [842, 308] on img at bounding box center [910, 337] width 164 height 147
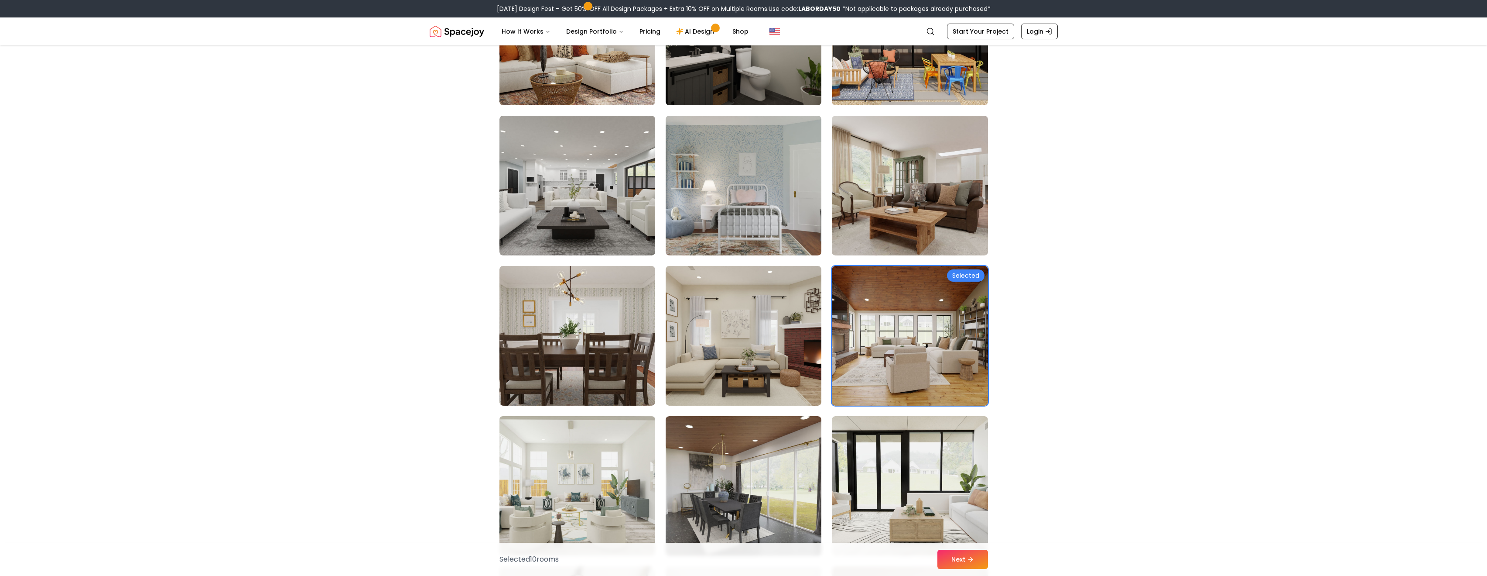
click at [601, 466] on img at bounding box center [578, 485] width 164 height 147
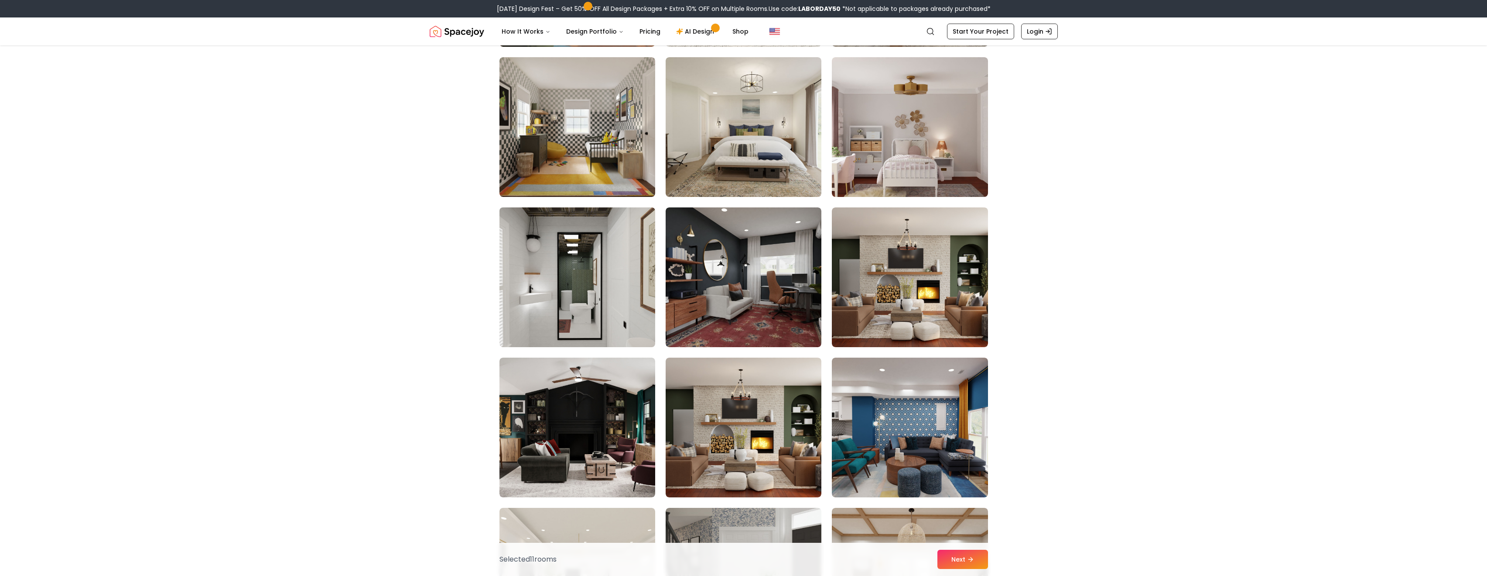
scroll to position [4493, 0]
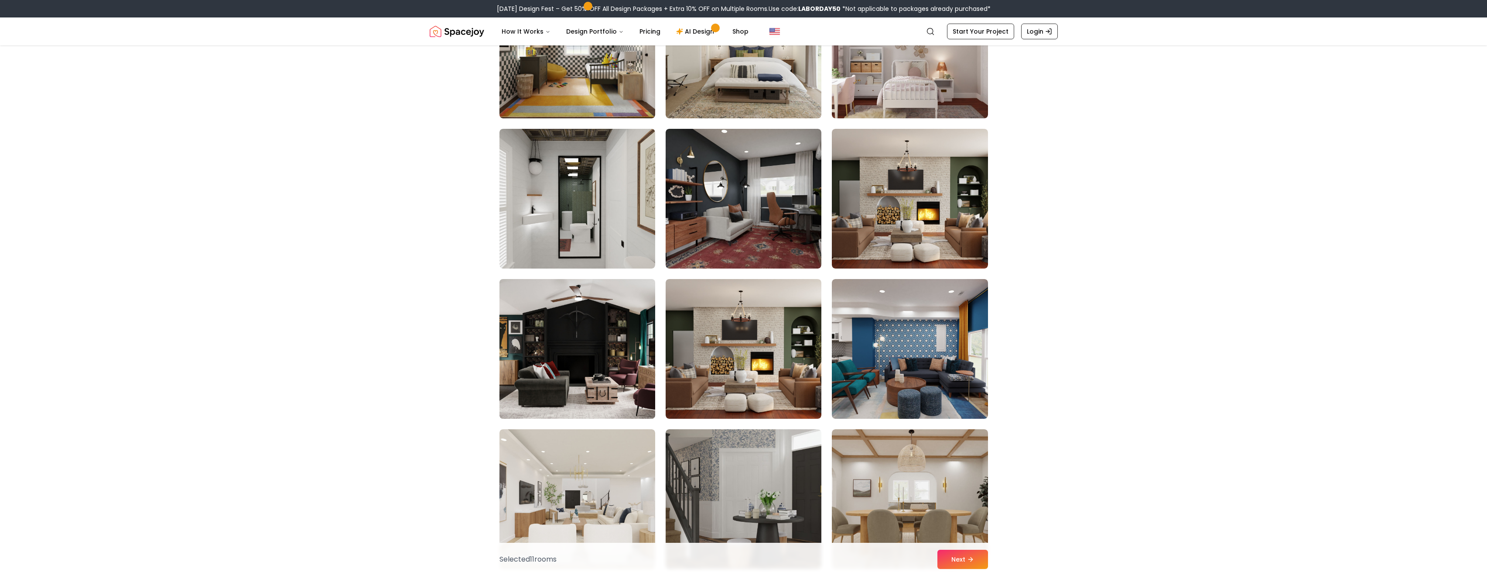
click at [574, 368] on img at bounding box center [578, 348] width 164 height 147
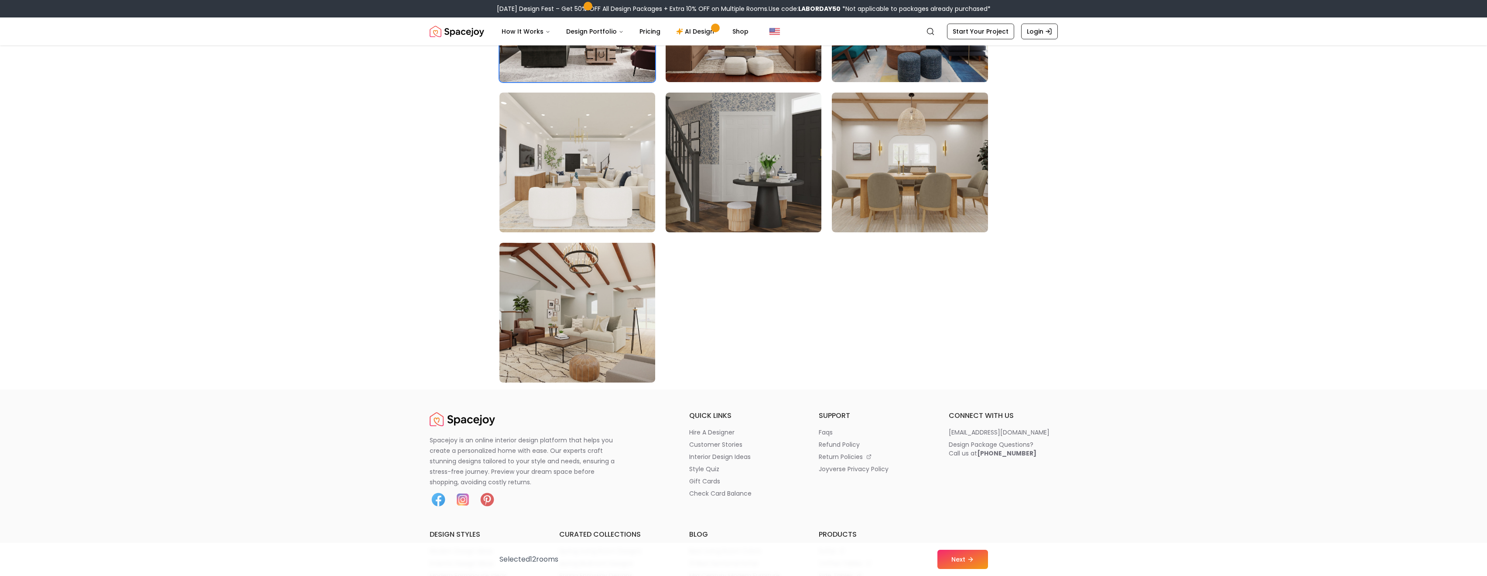
scroll to position [4903, 0]
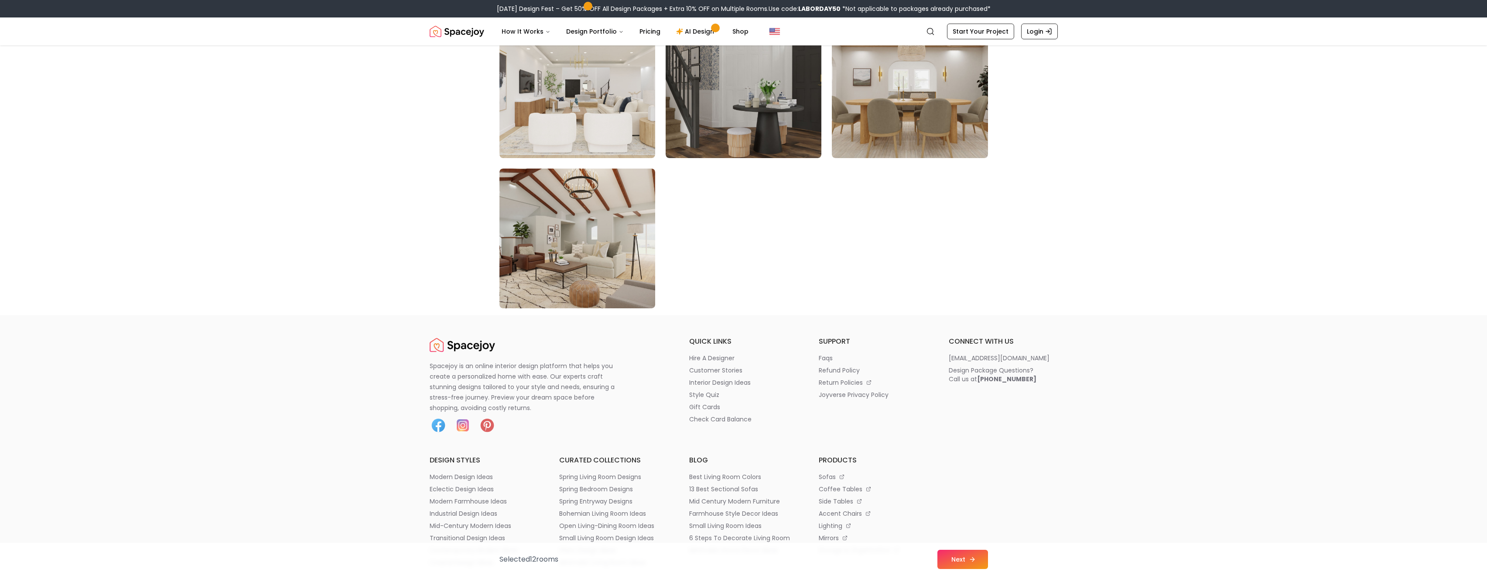
click at [969, 563] on button "Next" at bounding box center [963, 558] width 51 height 19
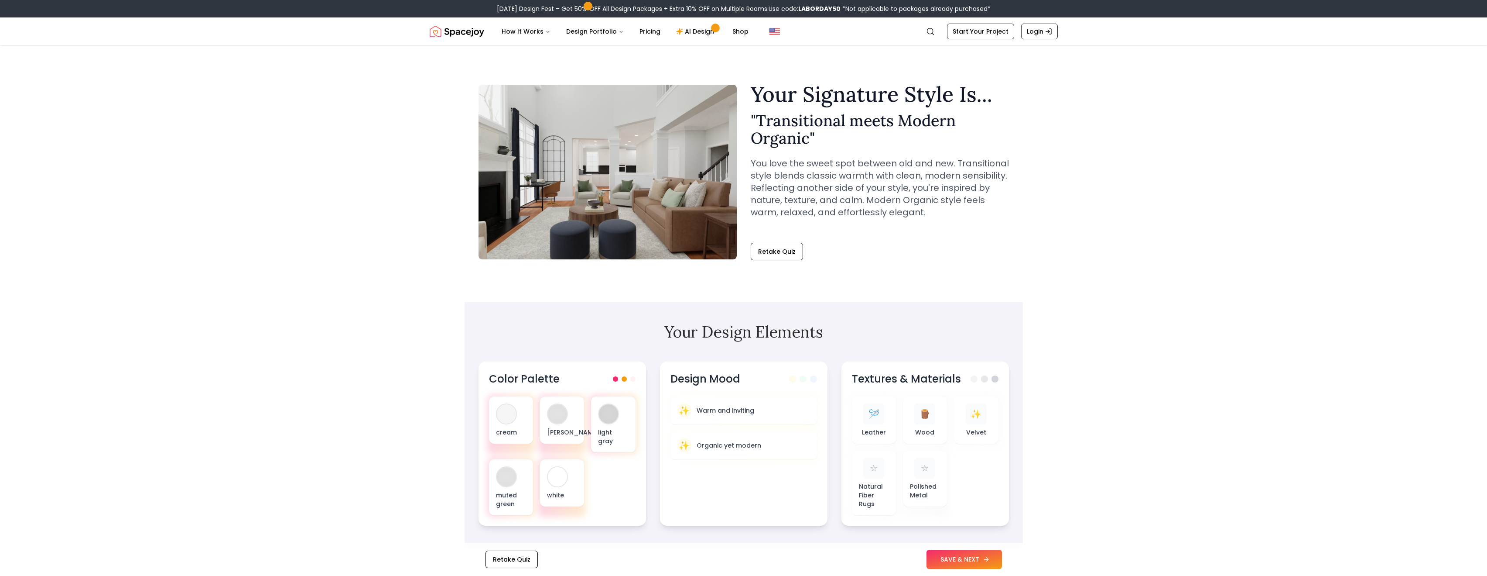
click at [939, 559] on button "SAVE & NEXT" at bounding box center [964, 558] width 75 height 19
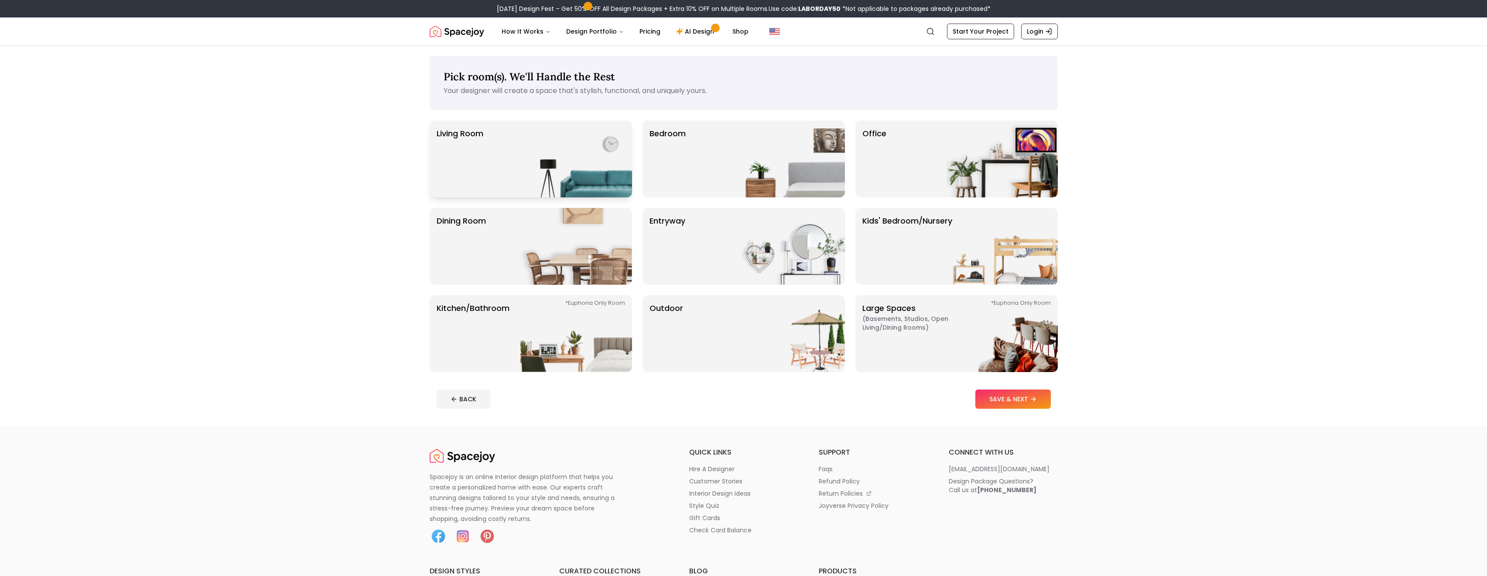
click at [493, 172] on div "Living Room" at bounding box center [531, 158] width 202 height 77
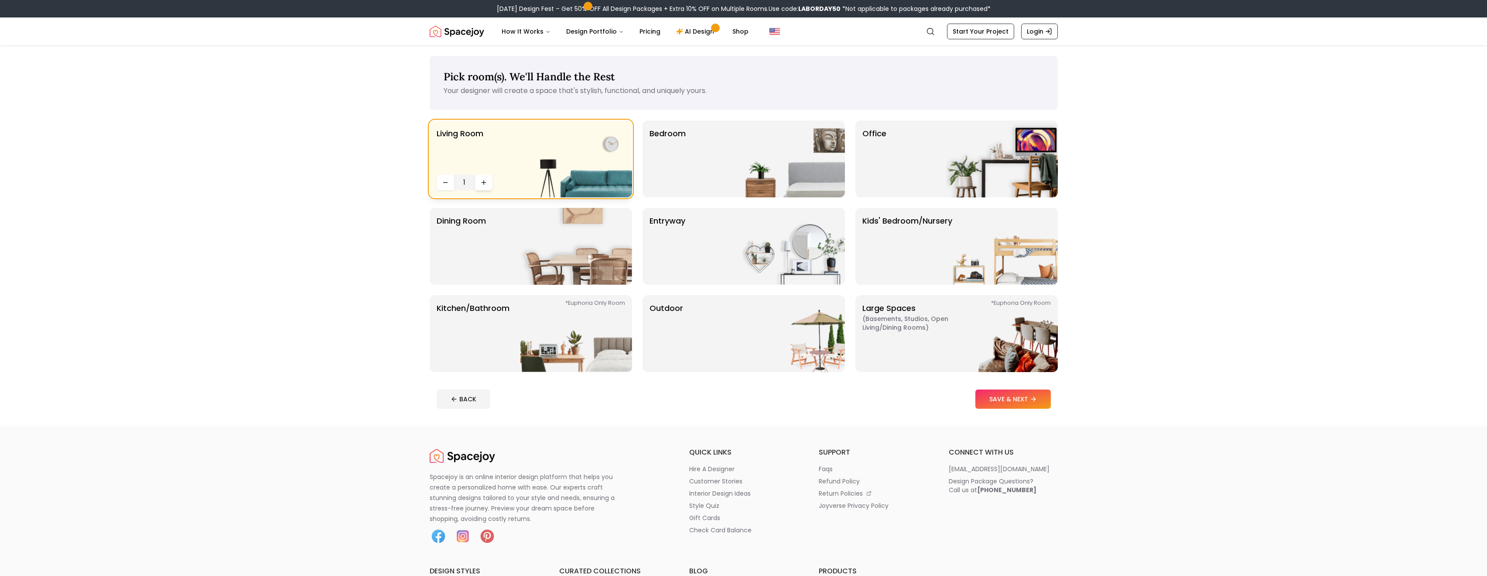
click at [490, 185] on button "Increase quantity" at bounding box center [483, 183] width 17 height 16
click at [1001, 401] on button "SAVE & NEXT" at bounding box center [1013, 398] width 75 height 19
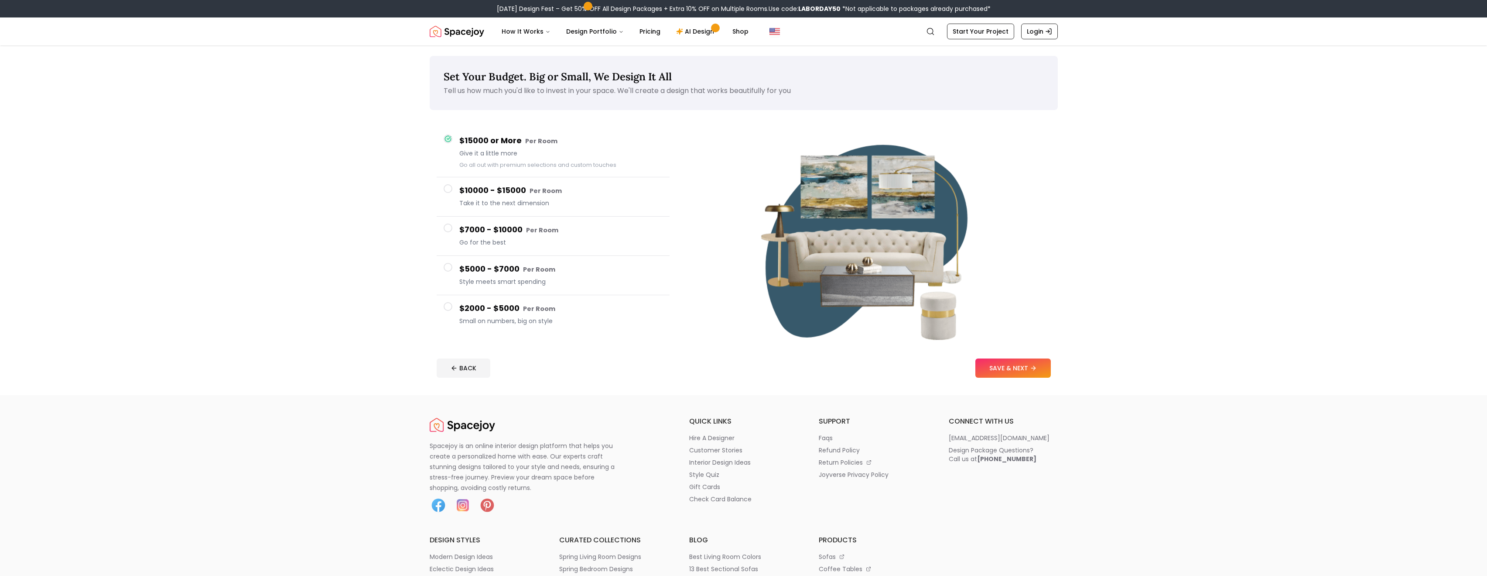
click at [634, 223] on button "$7000 - $10000 Per Room Go for the best" at bounding box center [553, 235] width 233 height 39
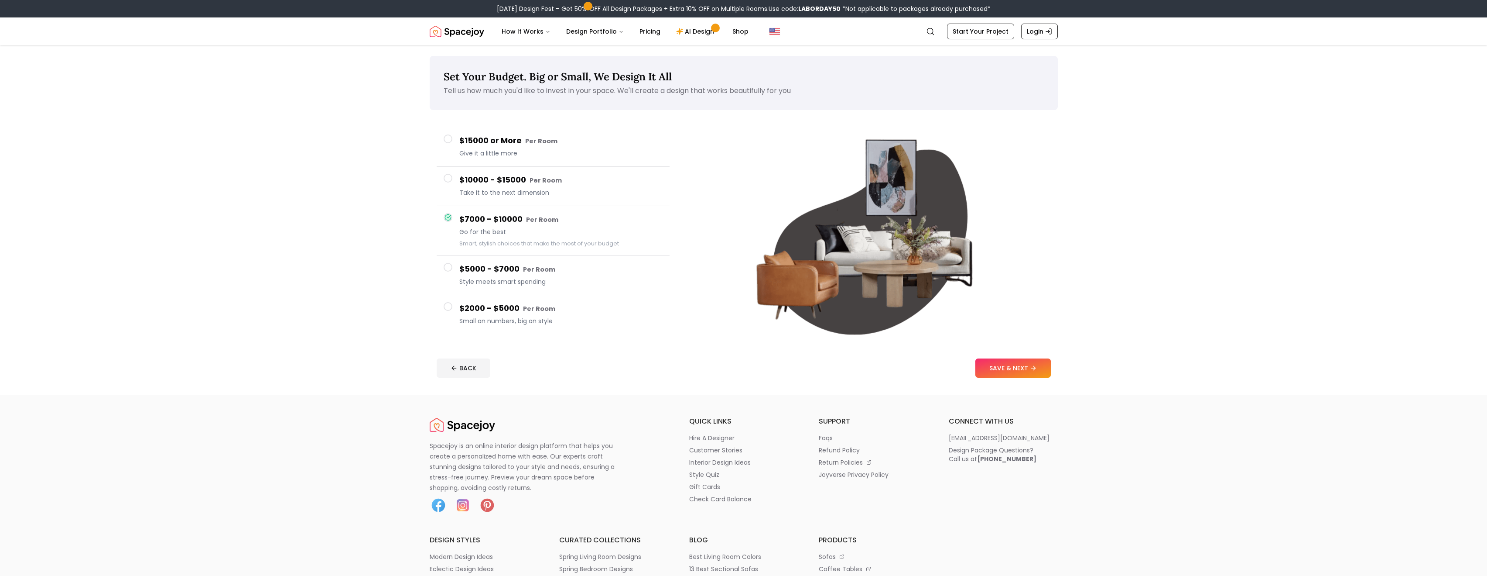
click at [648, 181] on h4 "$10000 - $15000 Per Room" at bounding box center [560, 180] width 203 height 13
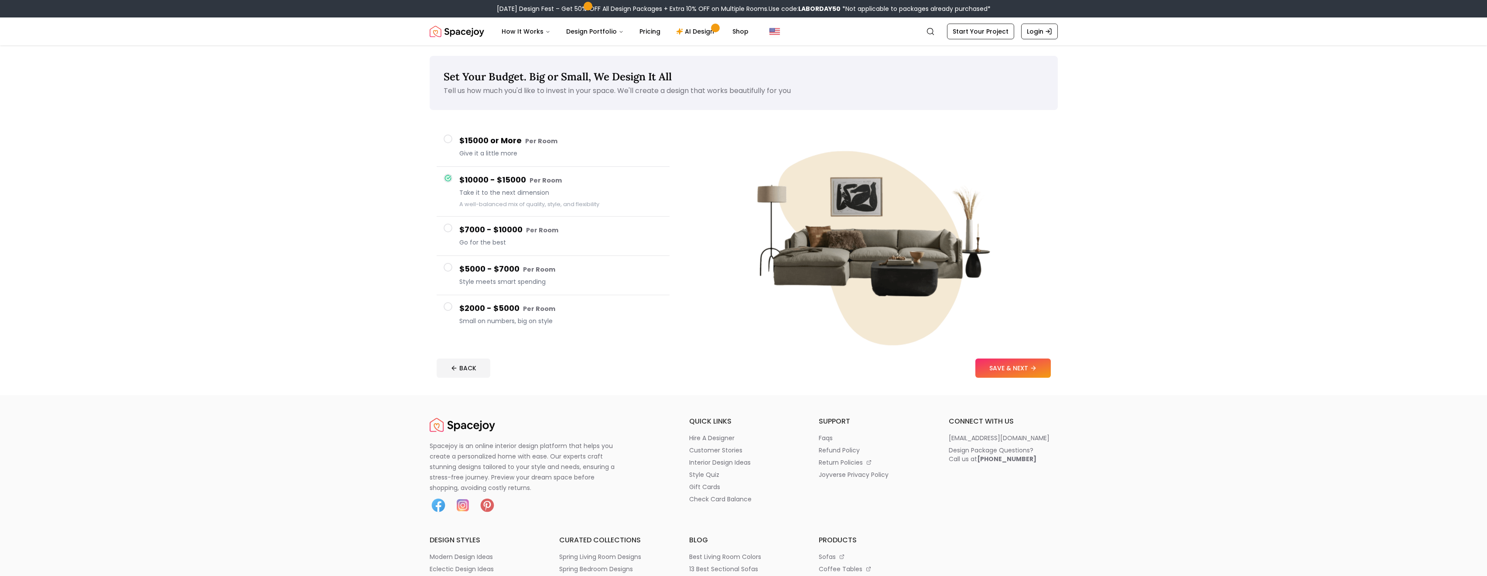
click at [627, 279] on span "Style meets smart spending" at bounding box center [560, 281] width 203 height 9
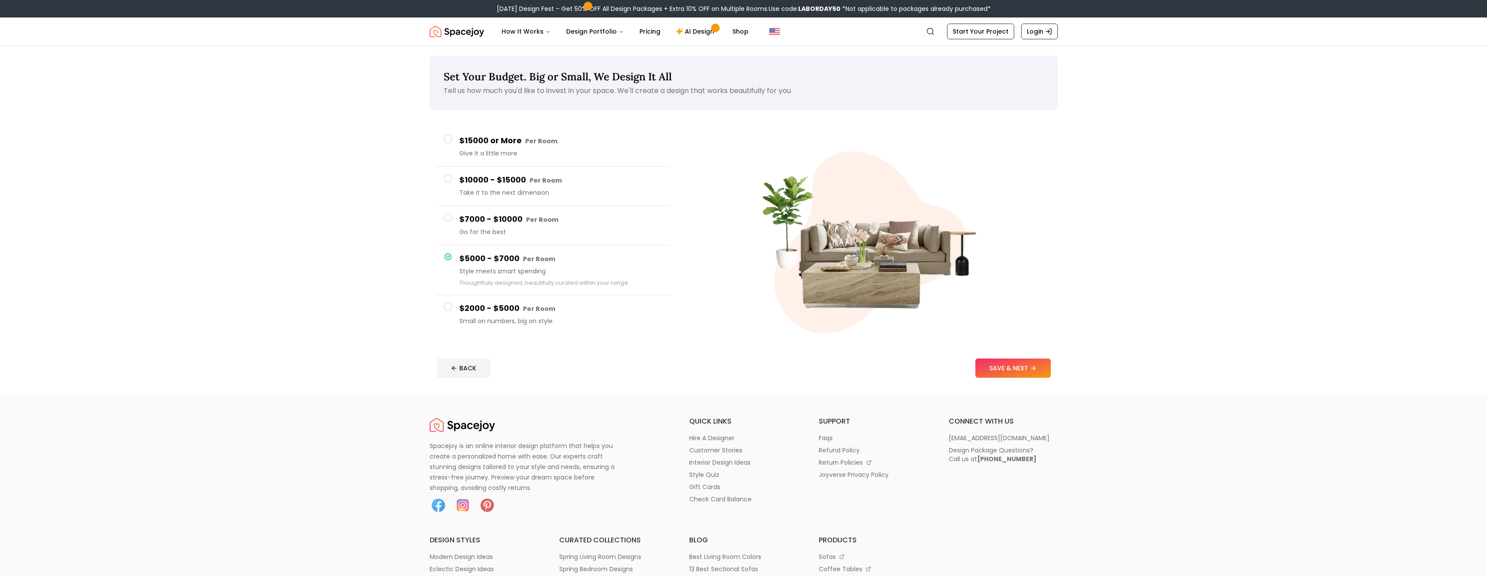
click at [663, 222] on button "$7000 - $10000 Per Room Go for the best" at bounding box center [553, 225] width 233 height 39
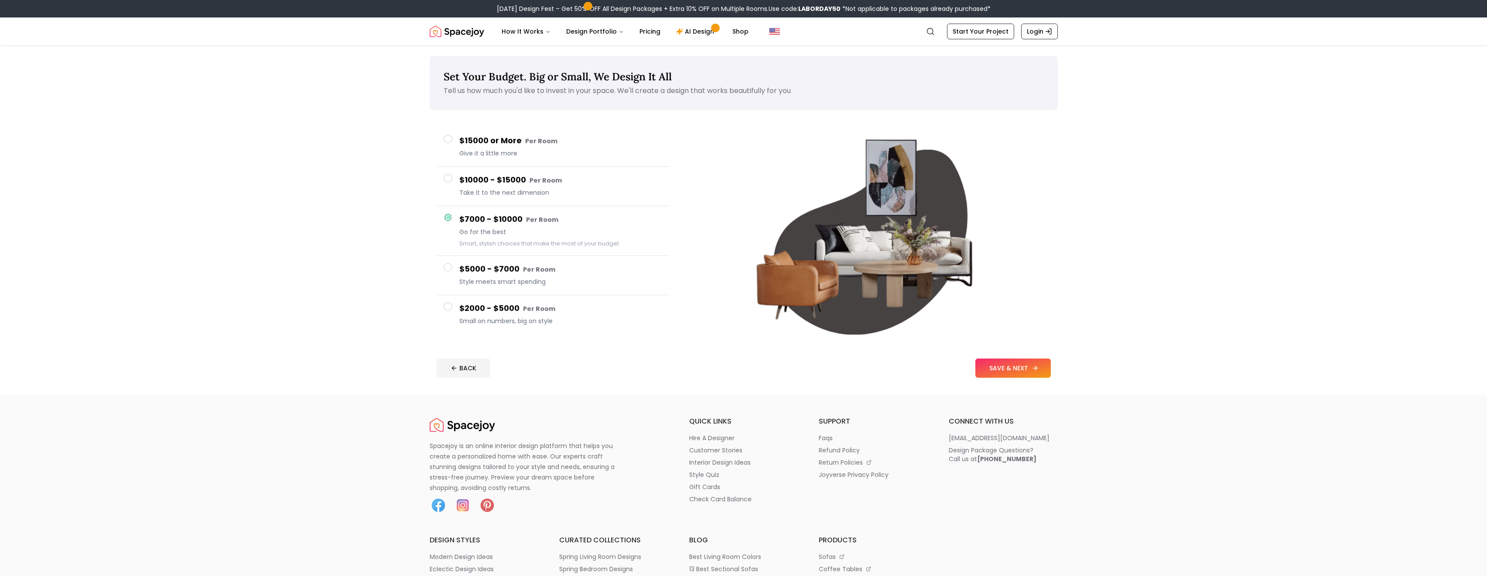
click at [1014, 368] on button "SAVE & NEXT" at bounding box center [1013, 367] width 75 height 19
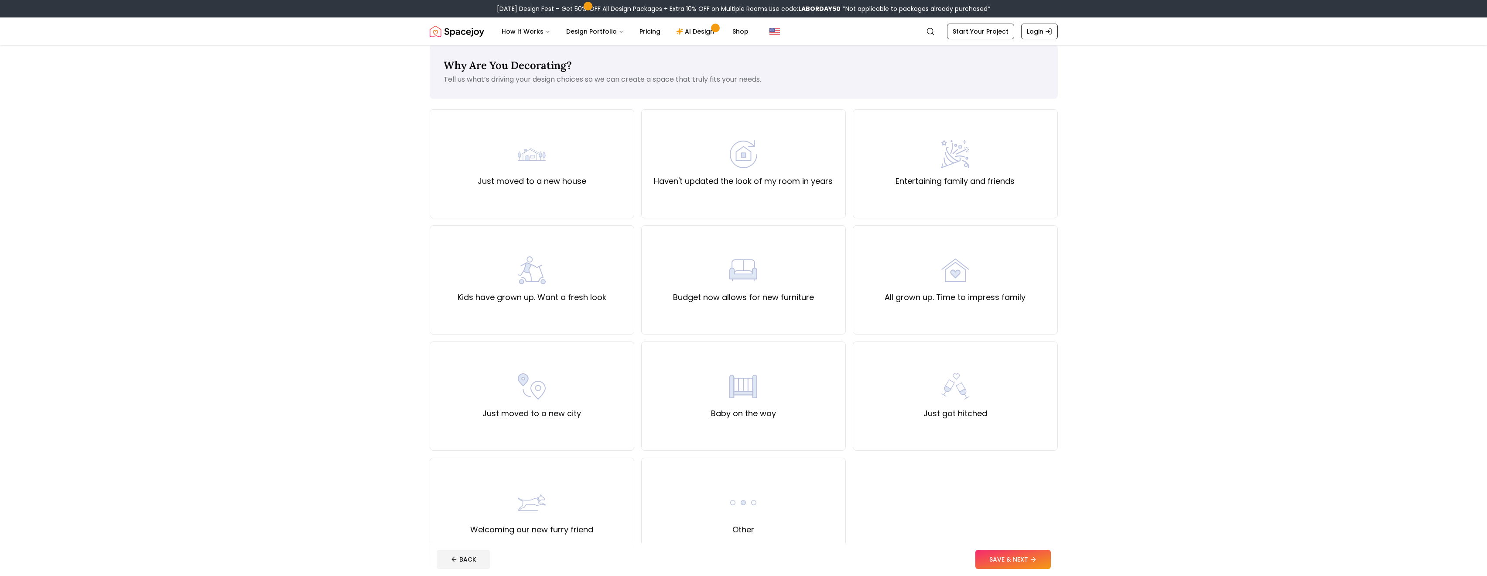
scroll to position [13, 0]
click at [591, 154] on div "Just moved to a new house" at bounding box center [532, 161] width 205 height 109
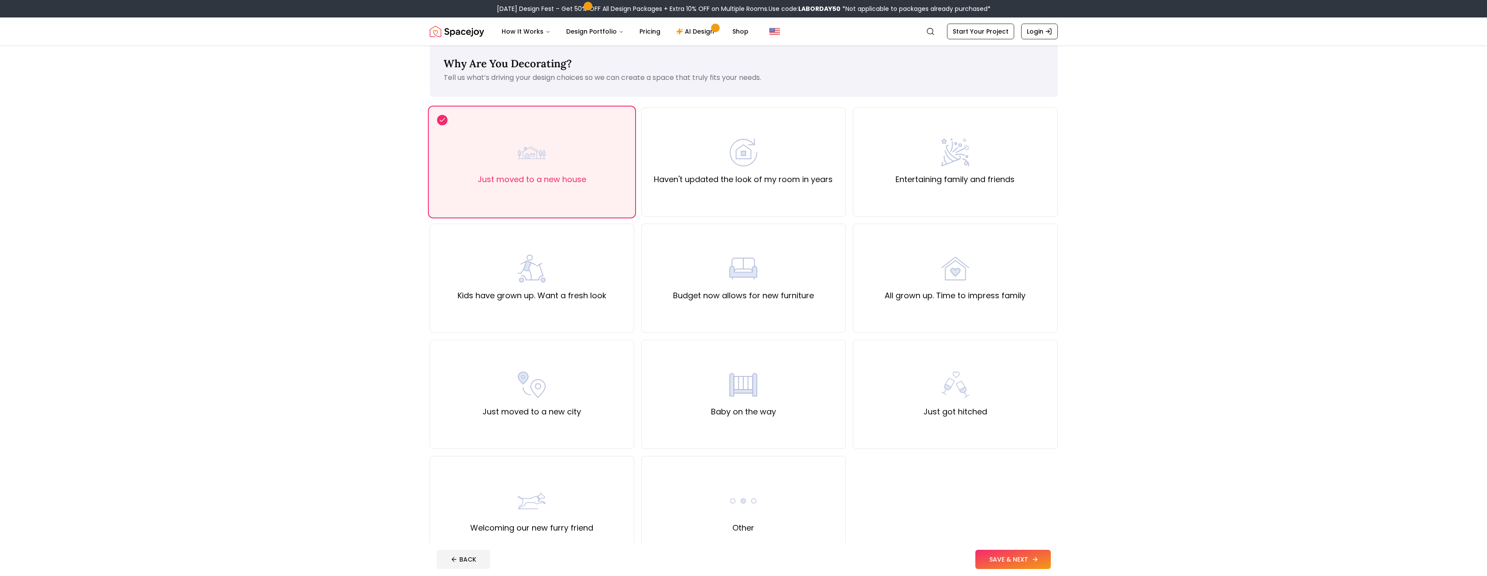
click at [994, 557] on button "SAVE & NEXT" at bounding box center [1013, 558] width 75 height 19
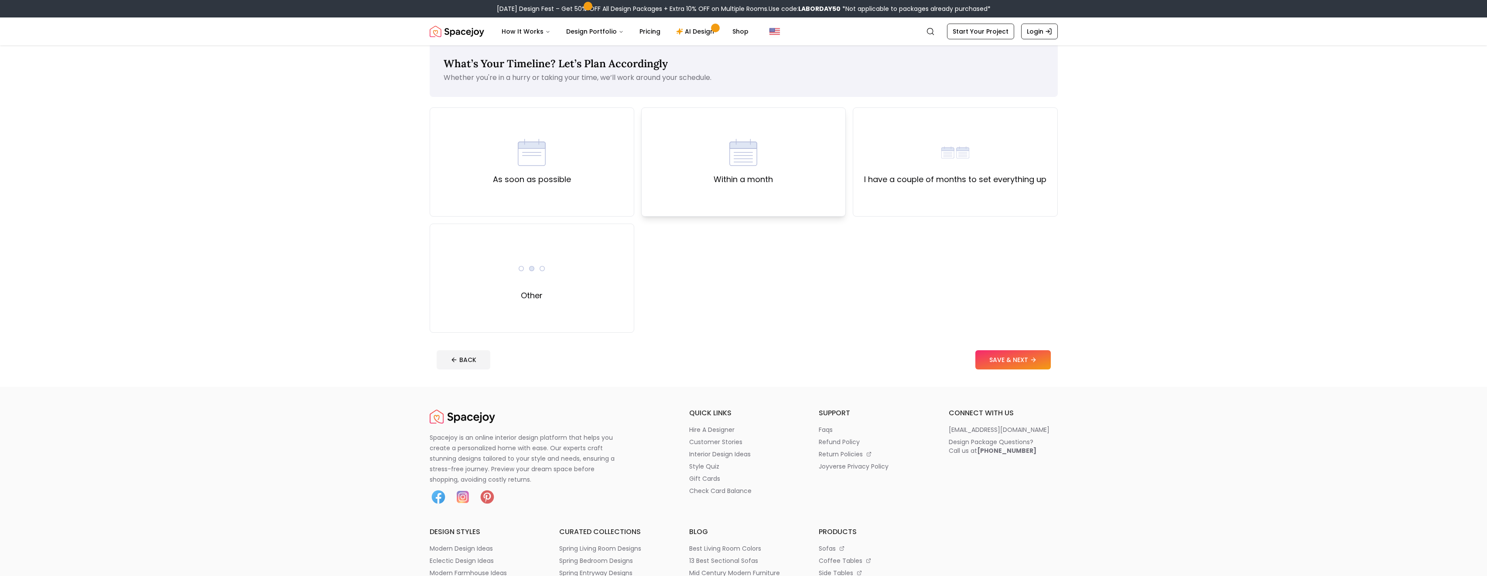
click at [698, 184] on div "Within a month" at bounding box center [743, 161] width 205 height 109
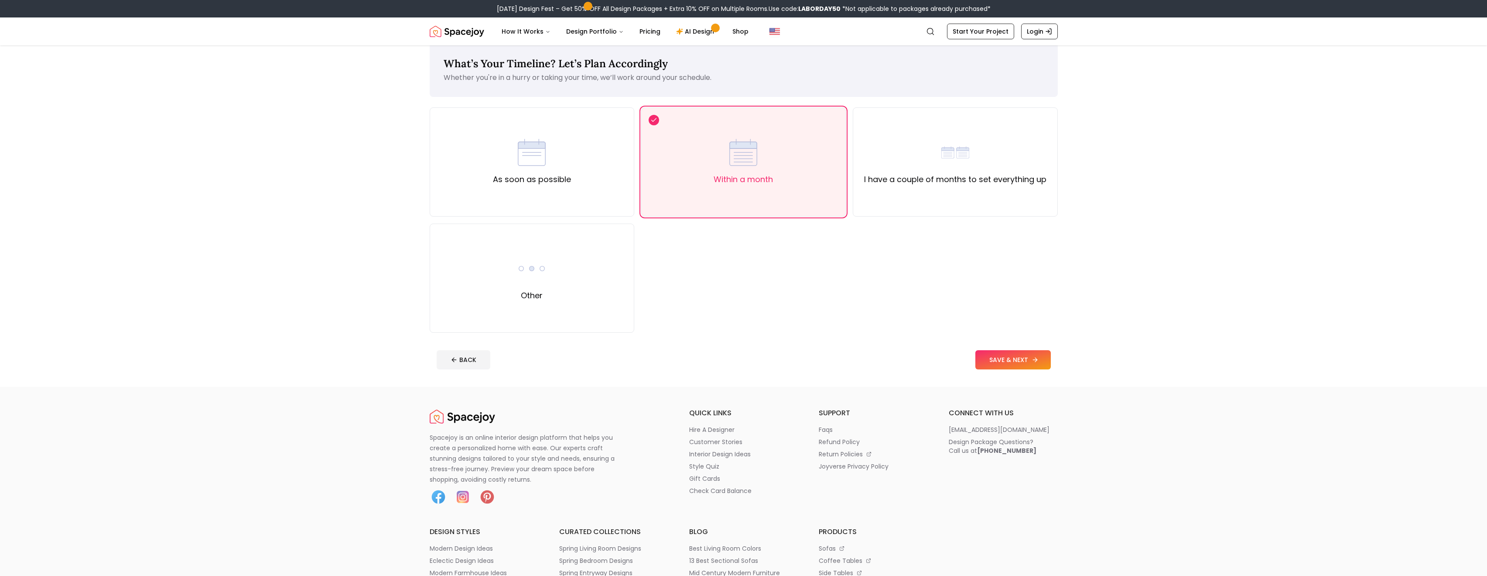
click at [989, 362] on button "SAVE & NEXT" at bounding box center [1013, 359] width 75 height 19
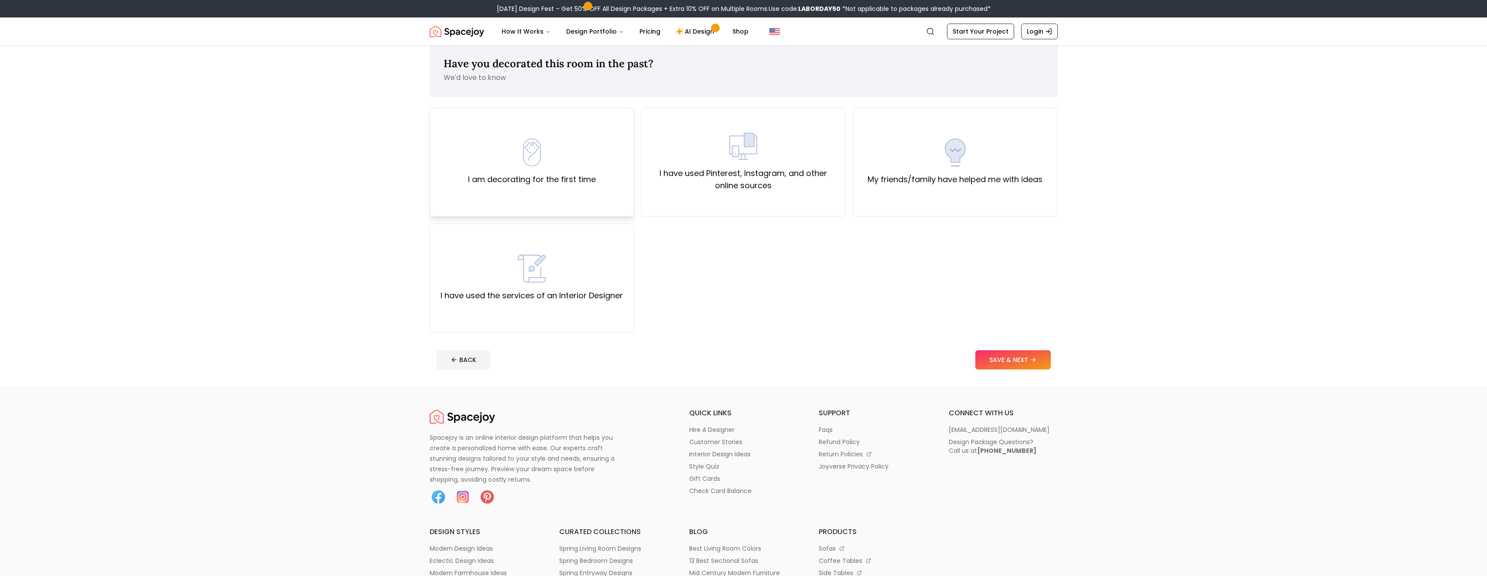
click at [613, 140] on div "I am decorating for the first time" at bounding box center [532, 161] width 205 height 109
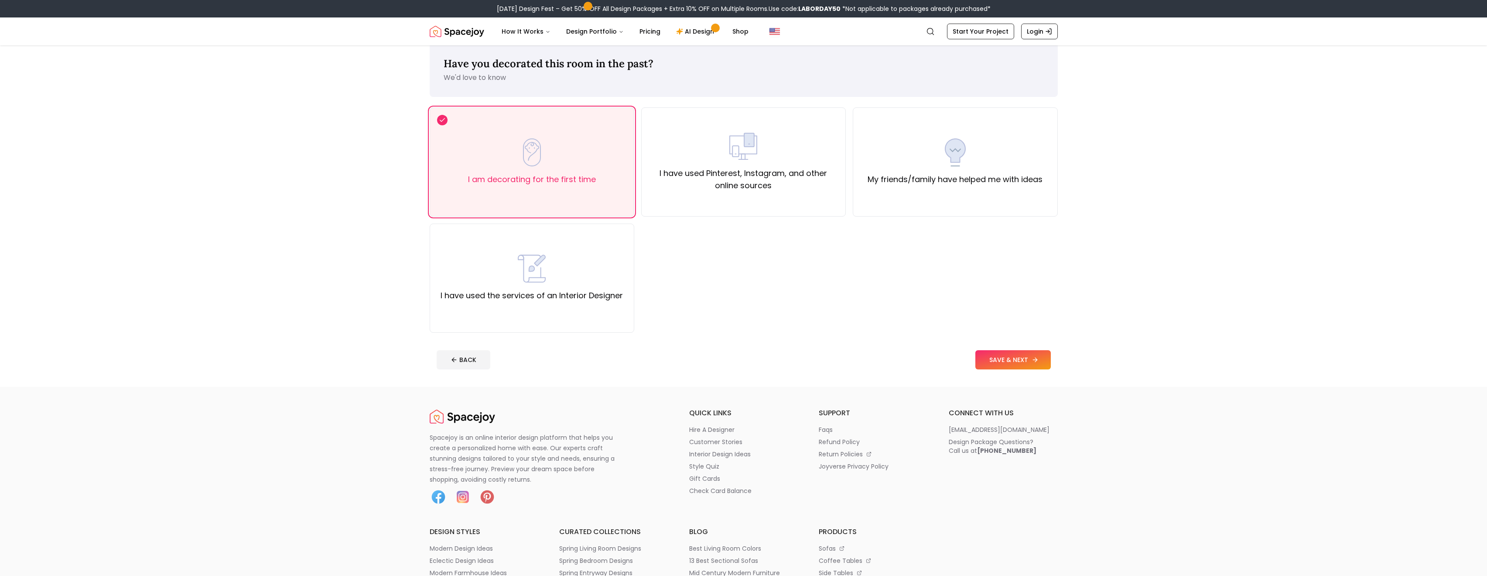
click at [1026, 361] on button "SAVE & NEXT" at bounding box center [1013, 359] width 75 height 19
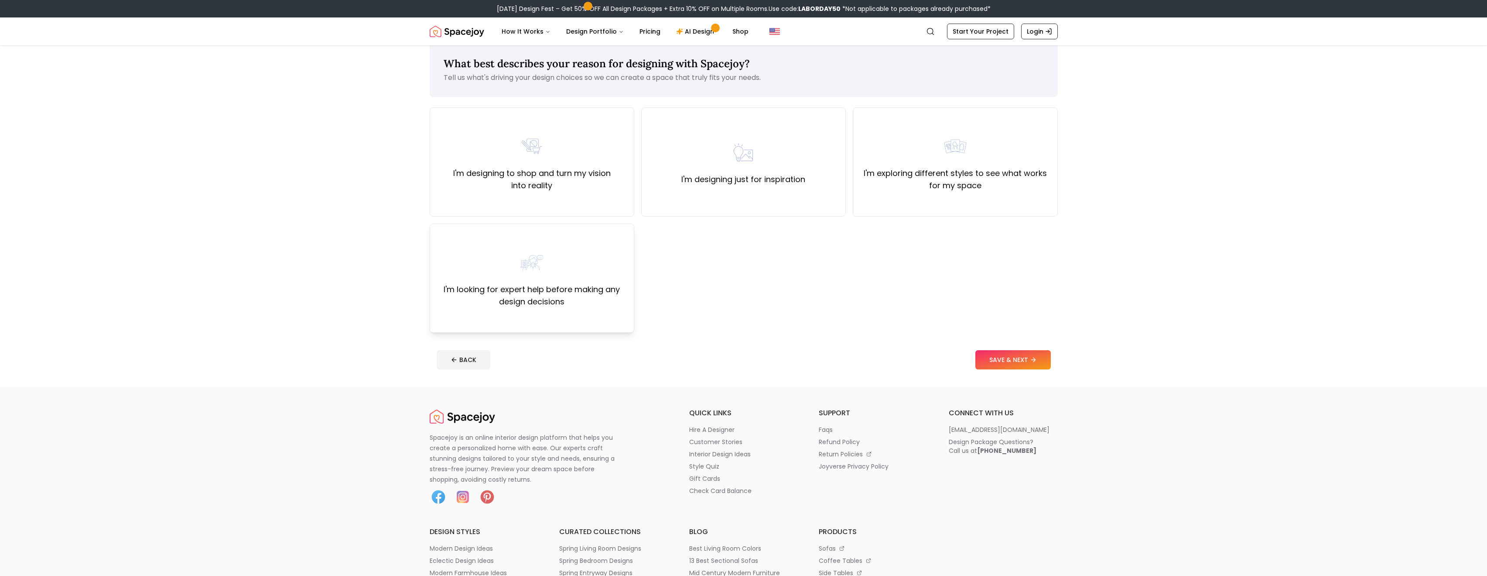
click at [558, 267] on div "I'm looking for expert help before making any design decisions" at bounding box center [532, 277] width 190 height 59
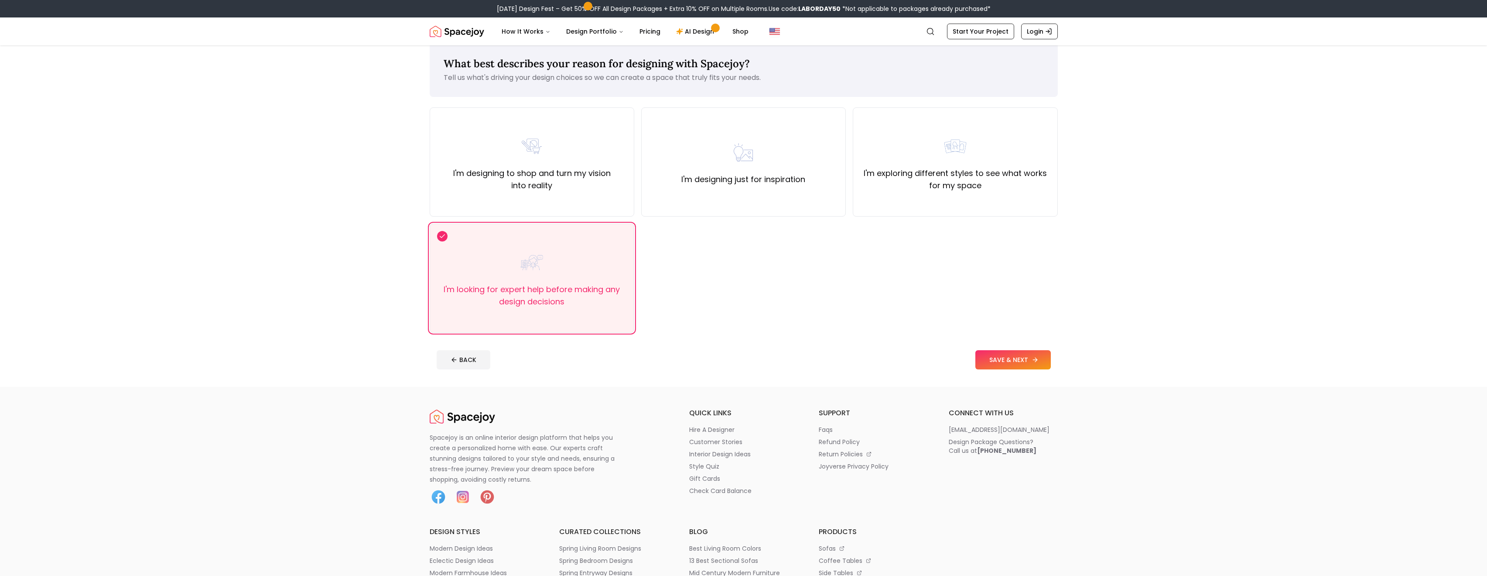
click at [1041, 355] on button "SAVE & NEXT" at bounding box center [1013, 359] width 75 height 19
